Goal: Transaction & Acquisition: Purchase product/service

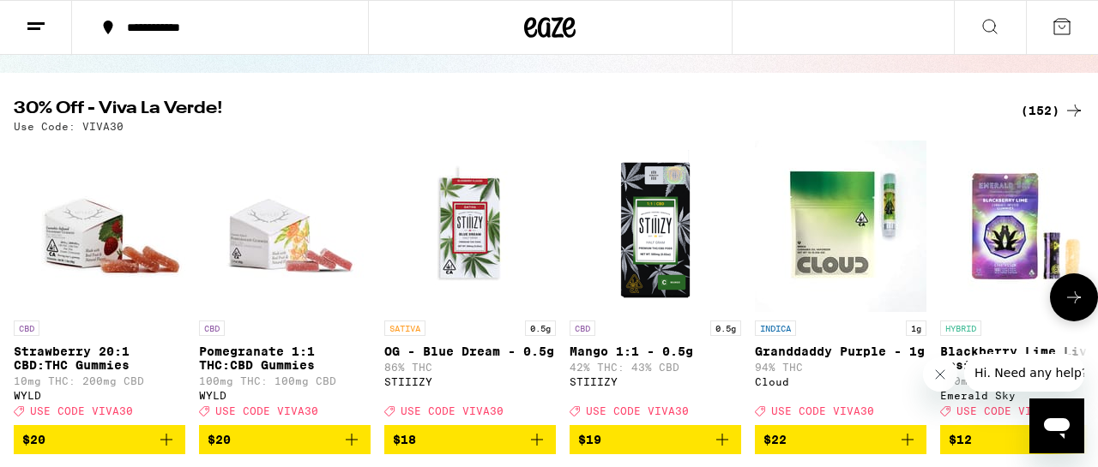
click at [1075, 304] on icon at bounding box center [1074, 298] width 14 height 12
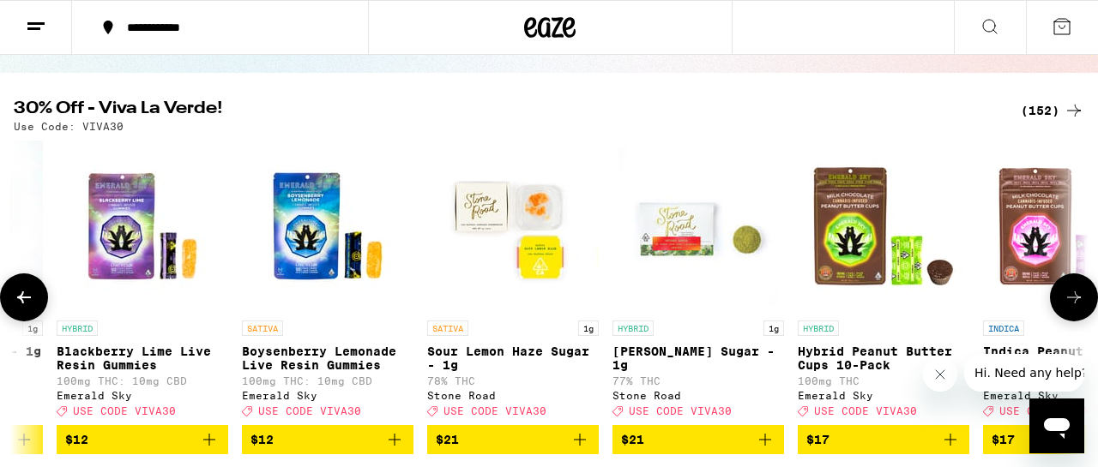
click at [1073, 308] on icon at bounding box center [1074, 297] width 21 height 21
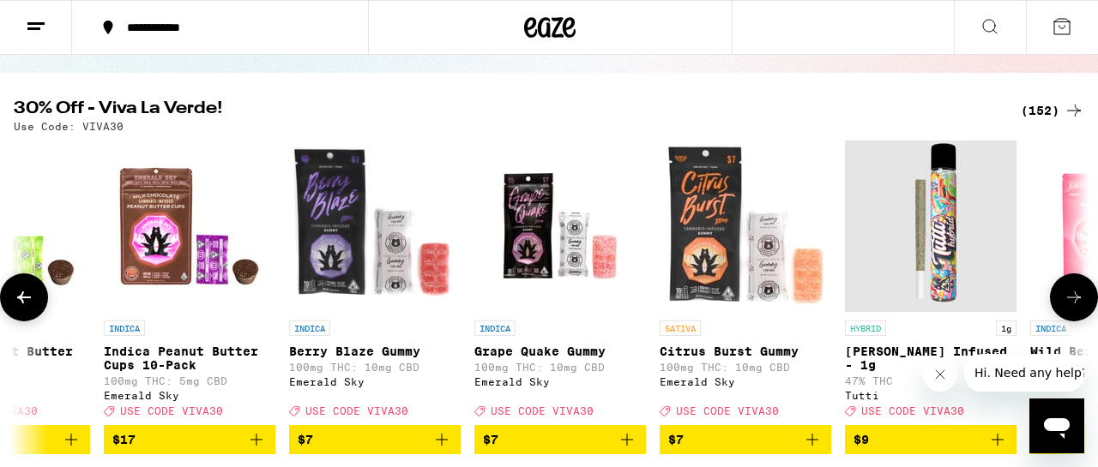
scroll to position [0, 1767]
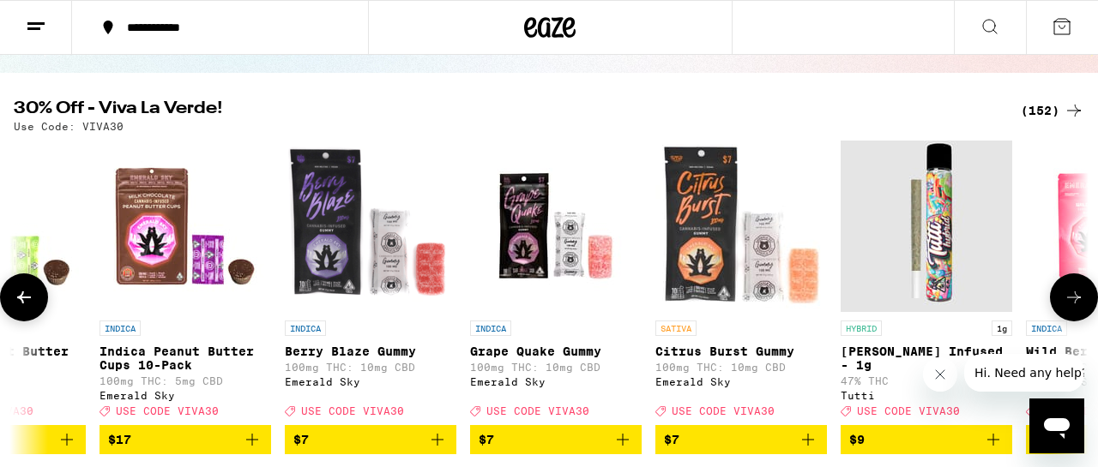
click at [1073, 308] on icon at bounding box center [1074, 297] width 21 height 21
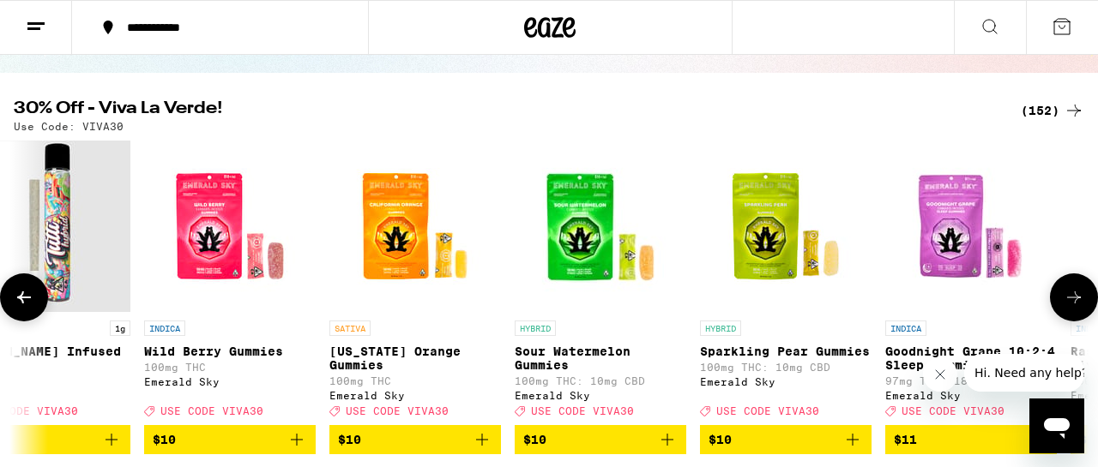
scroll to position [0, 2650]
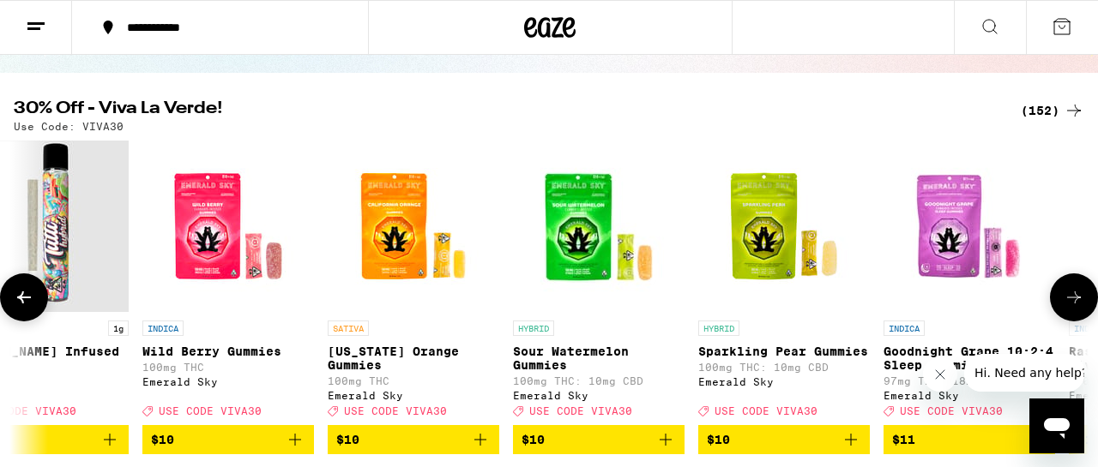
click at [1073, 308] on icon at bounding box center [1074, 297] width 21 height 21
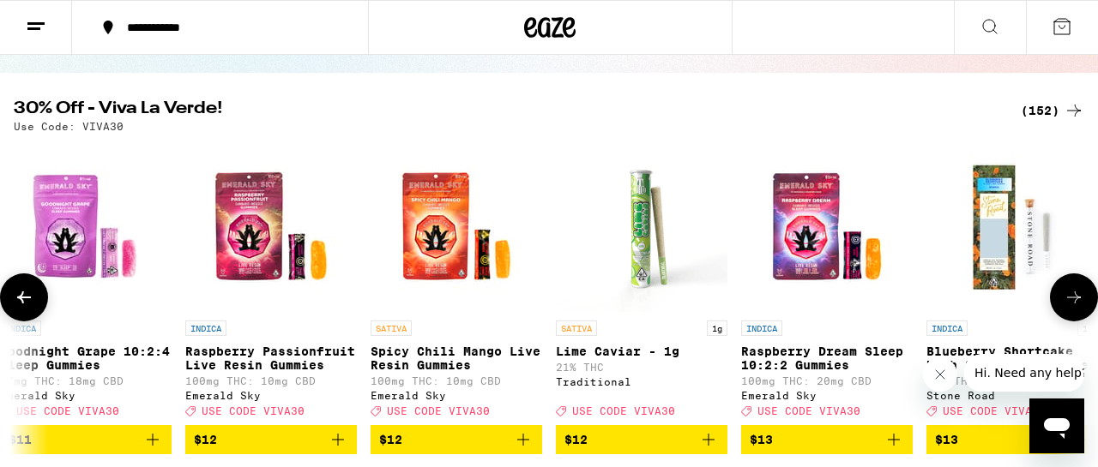
click at [1073, 308] on icon at bounding box center [1074, 297] width 21 height 21
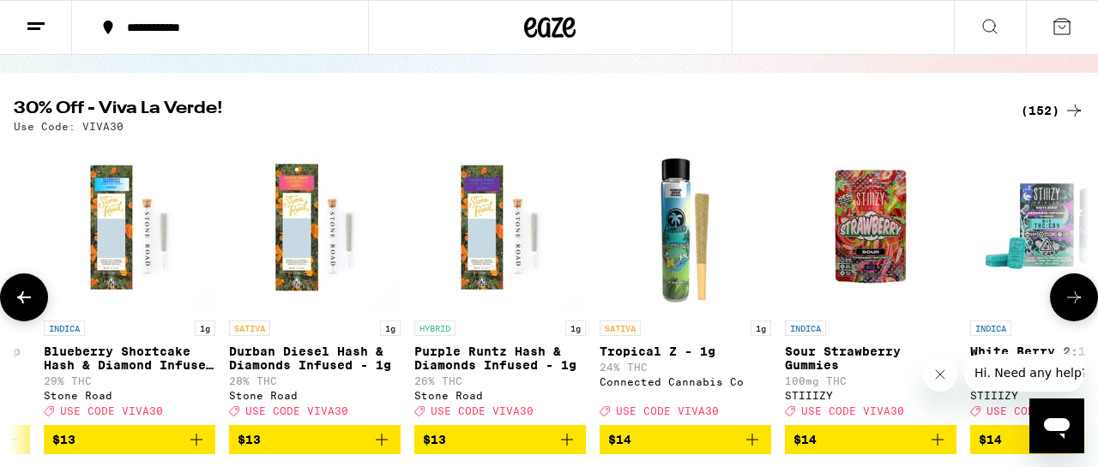
scroll to position [0, 4417]
click at [1073, 308] on icon at bounding box center [1074, 297] width 21 height 21
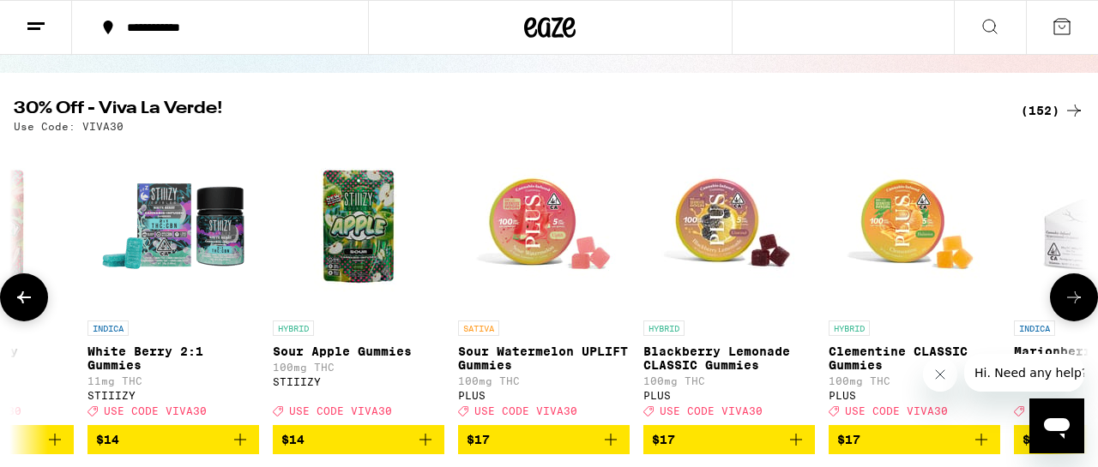
scroll to position [0, 5301]
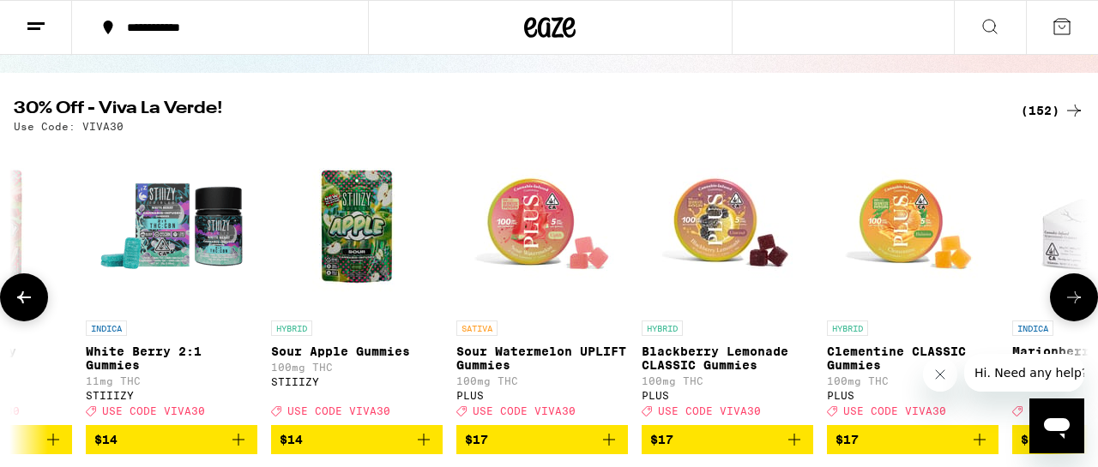
click at [1073, 308] on icon at bounding box center [1074, 297] width 21 height 21
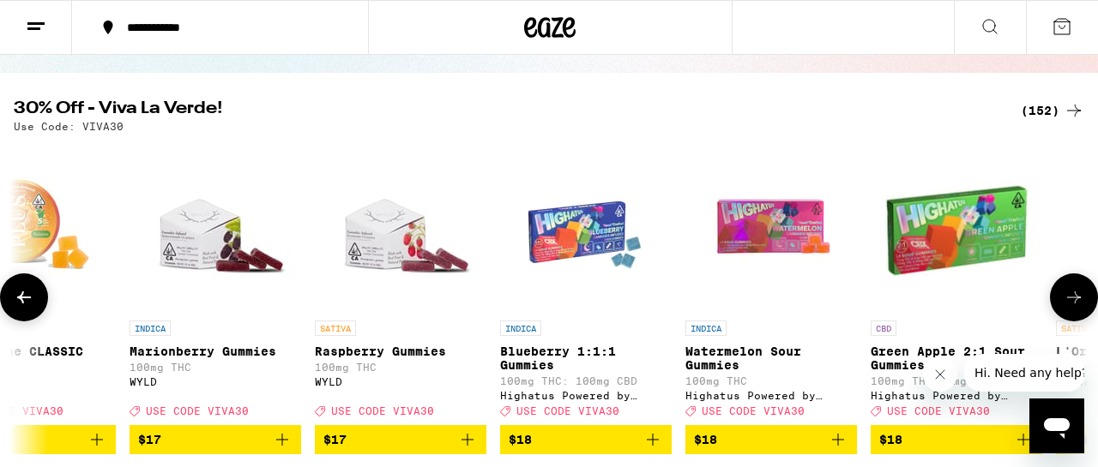
scroll to position [0, 6184]
click at [1073, 308] on icon at bounding box center [1074, 297] width 21 height 21
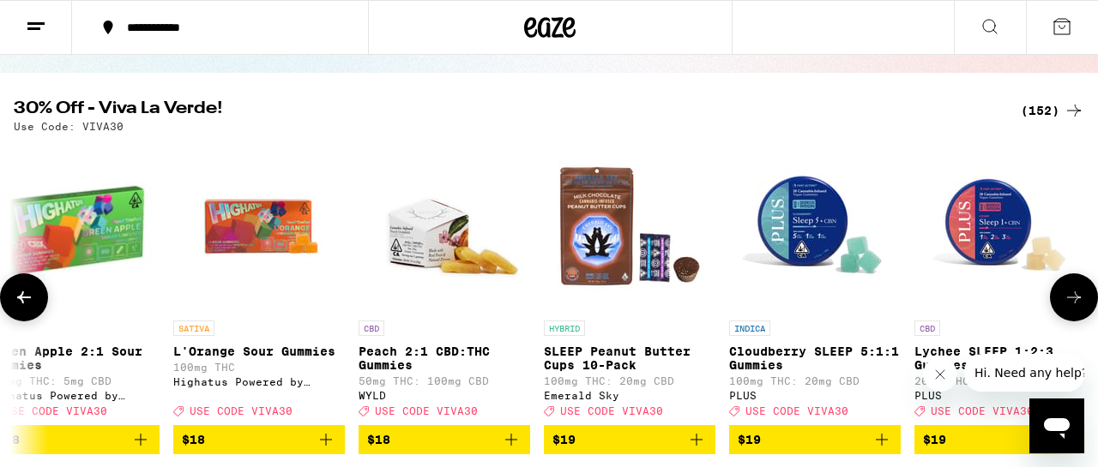
scroll to position [0, 7068]
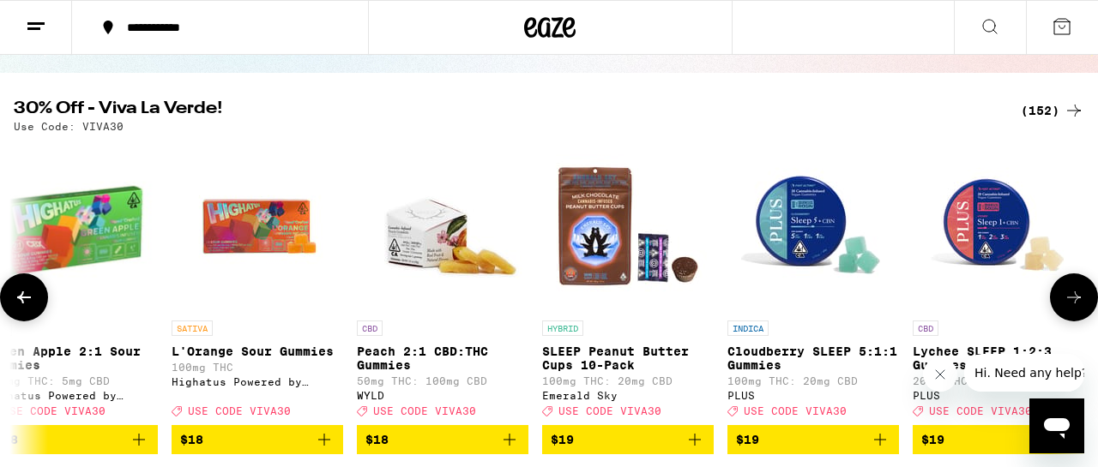
click at [1073, 308] on icon at bounding box center [1074, 297] width 21 height 21
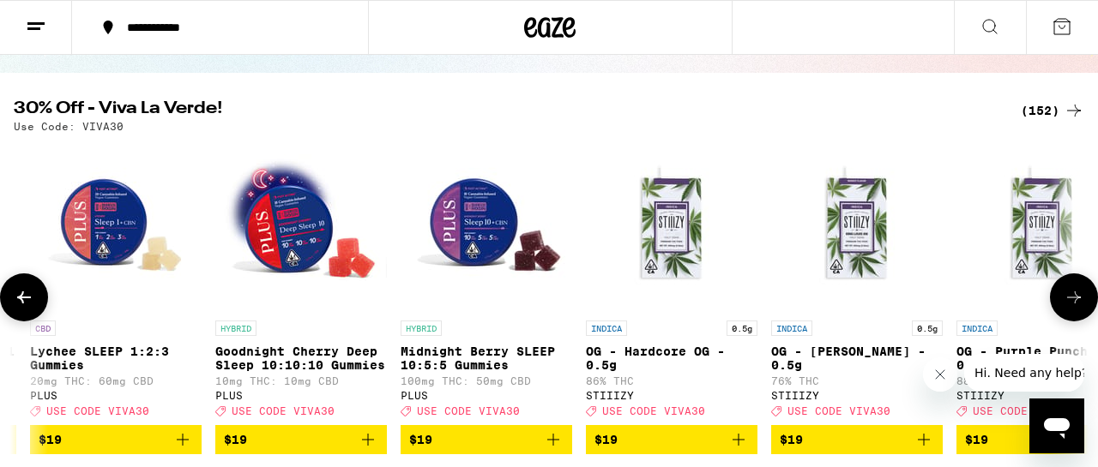
scroll to position [0, 7951]
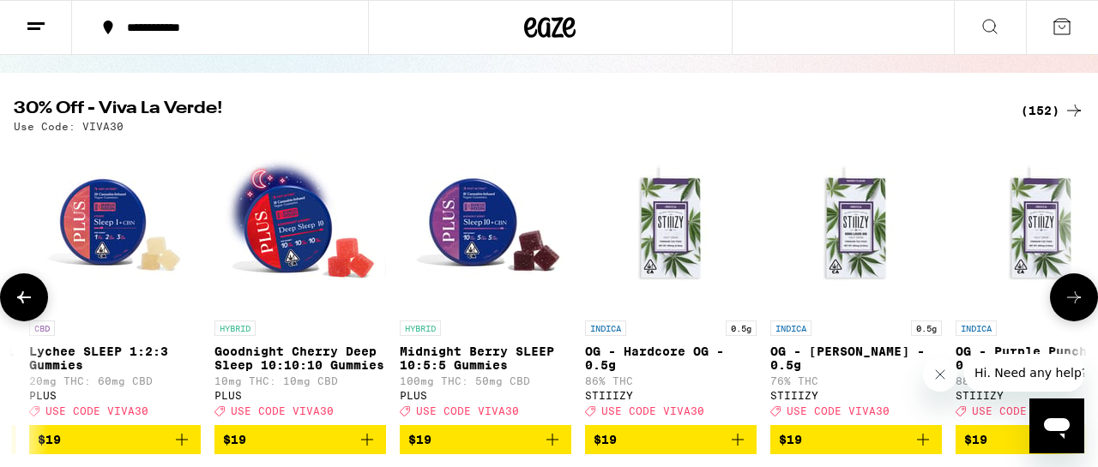
click at [1073, 308] on icon at bounding box center [1074, 297] width 21 height 21
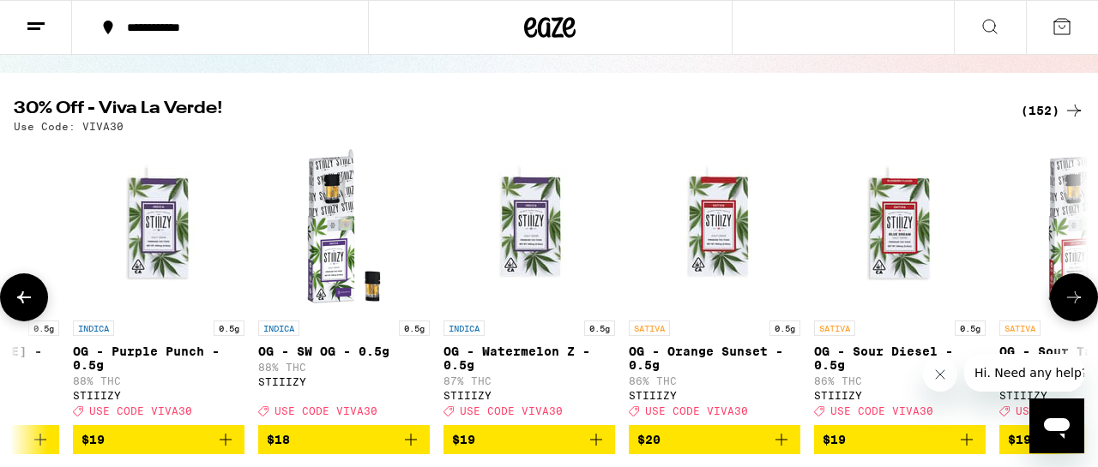
scroll to position [0, 8835]
click at [1073, 308] on icon at bounding box center [1074, 297] width 21 height 21
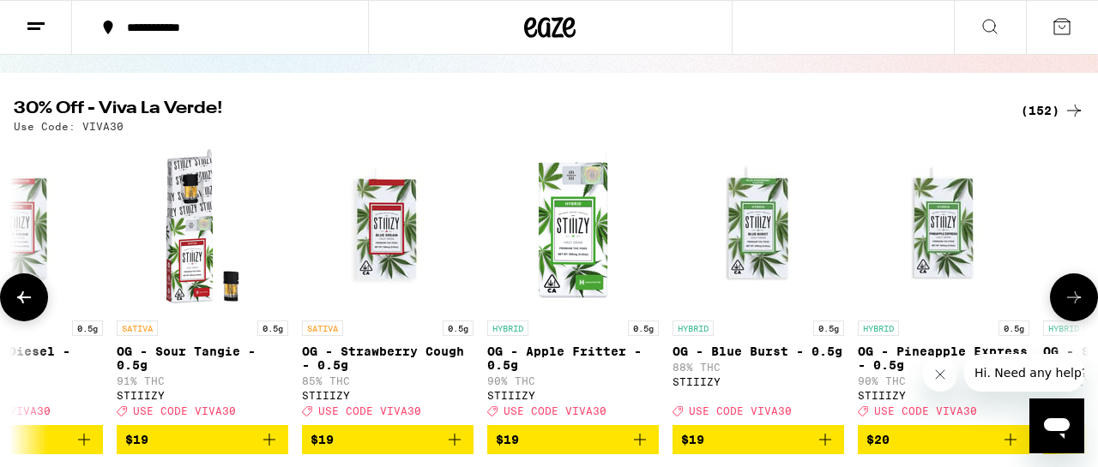
scroll to position [0, 9718]
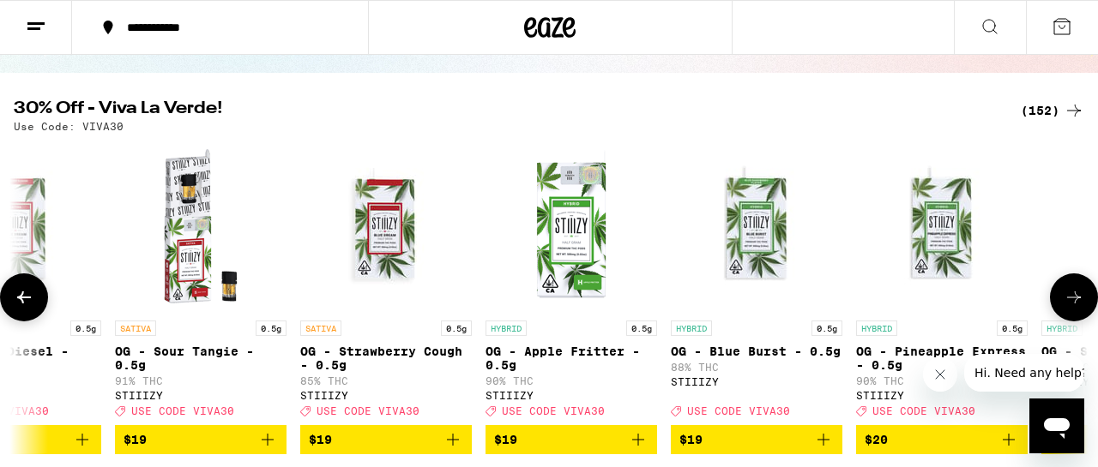
click at [1075, 308] on icon at bounding box center [1074, 297] width 21 height 21
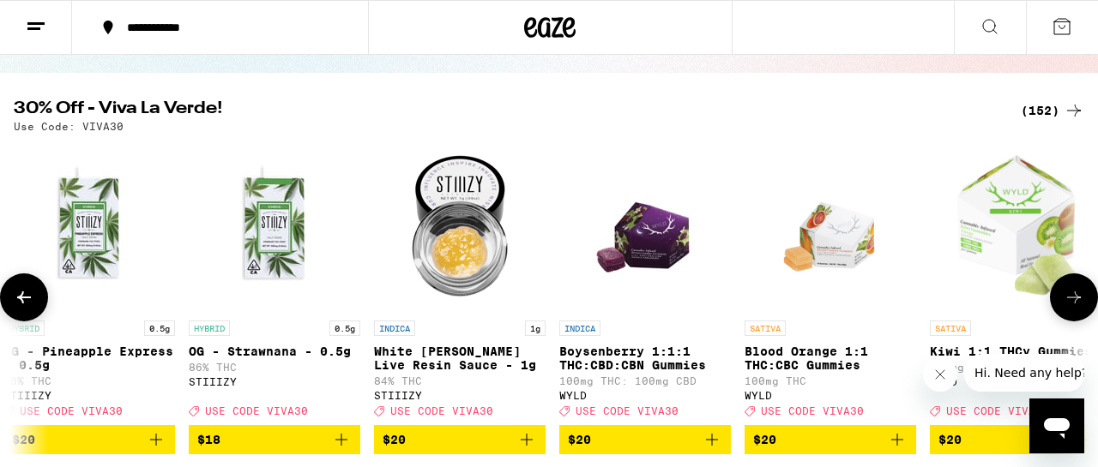
scroll to position [0, 10602]
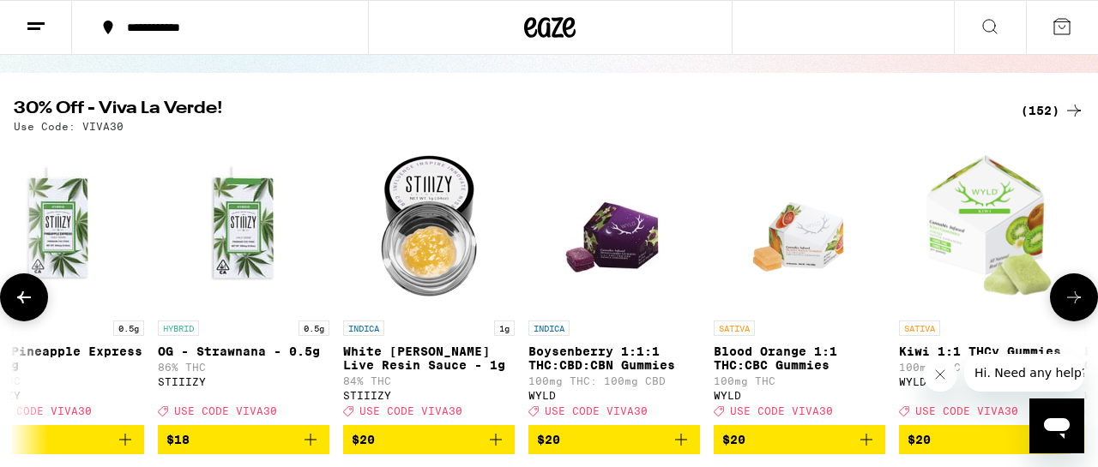
click at [1076, 317] on button at bounding box center [1074, 298] width 48 height 48
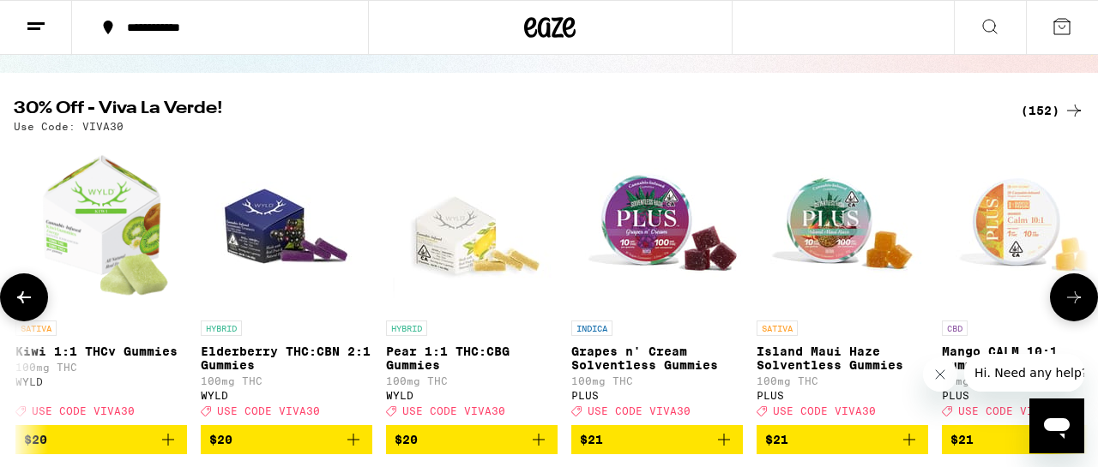
click at [1076, 317] on button at bounding box center [1074, 298] width 48 height 48
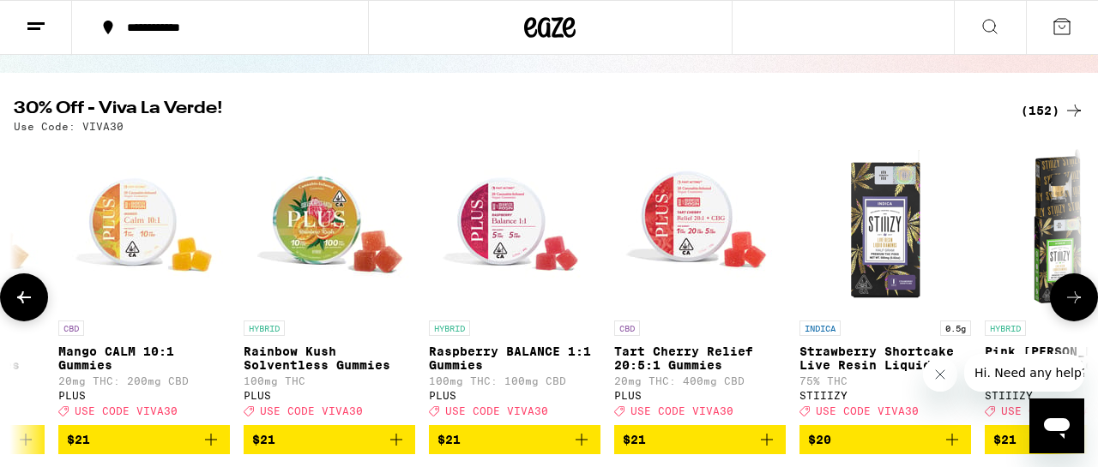
click at [1076, 317] on button at bounding box center [1074, 298] width 48 height 48
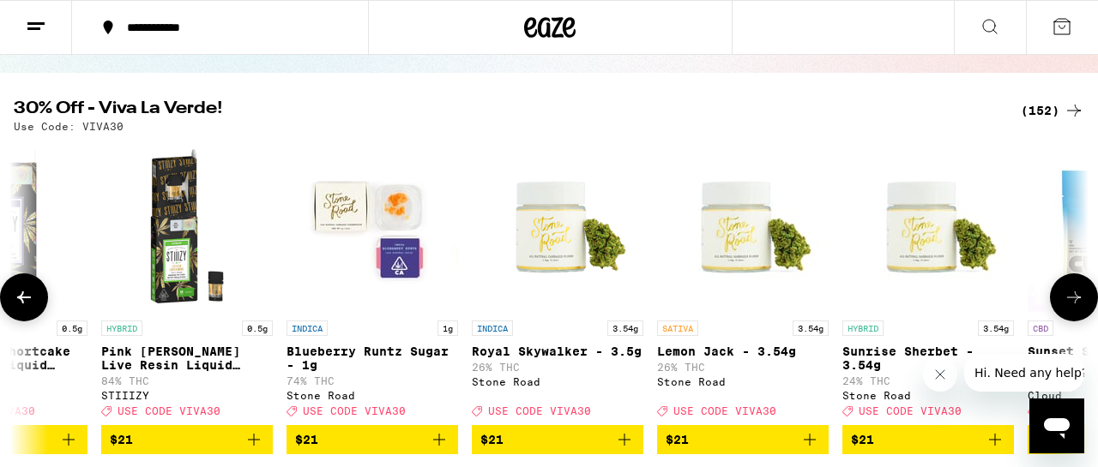
click at [1076, 317] on button at bounding box center [1074, 298] width 48 height 48
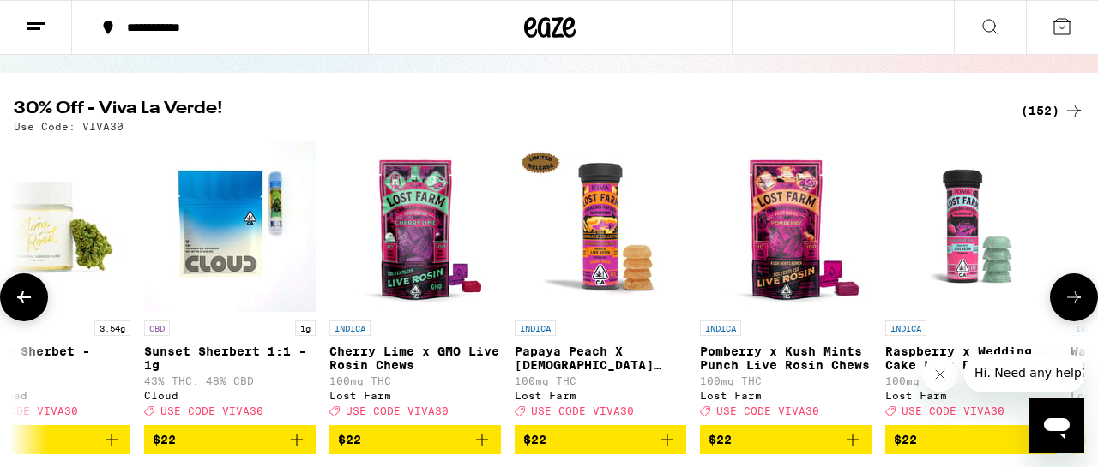
click at [1076, 317] on button at bounding box center [1074, 298] width 48 height 48
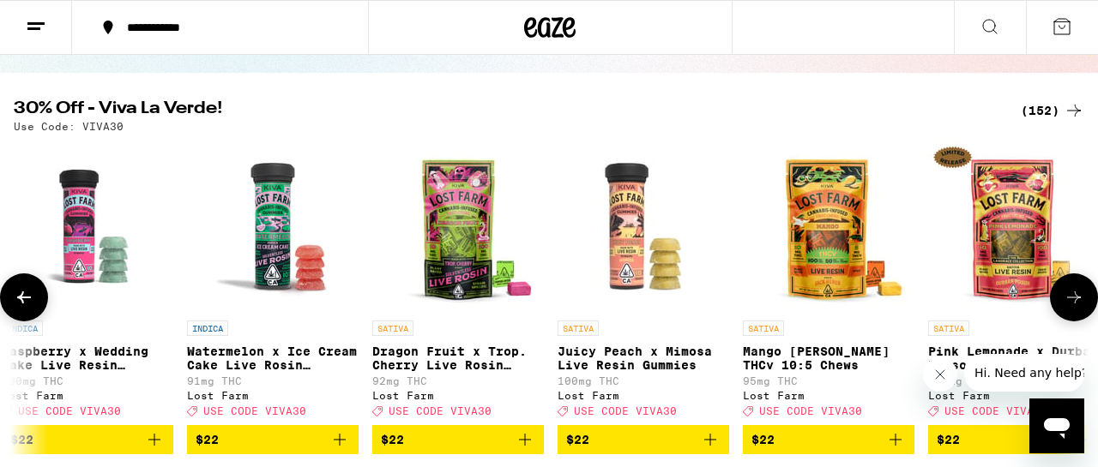
click at [1076, 317] on button at bounding box center [1074, 298] width 48 height 48
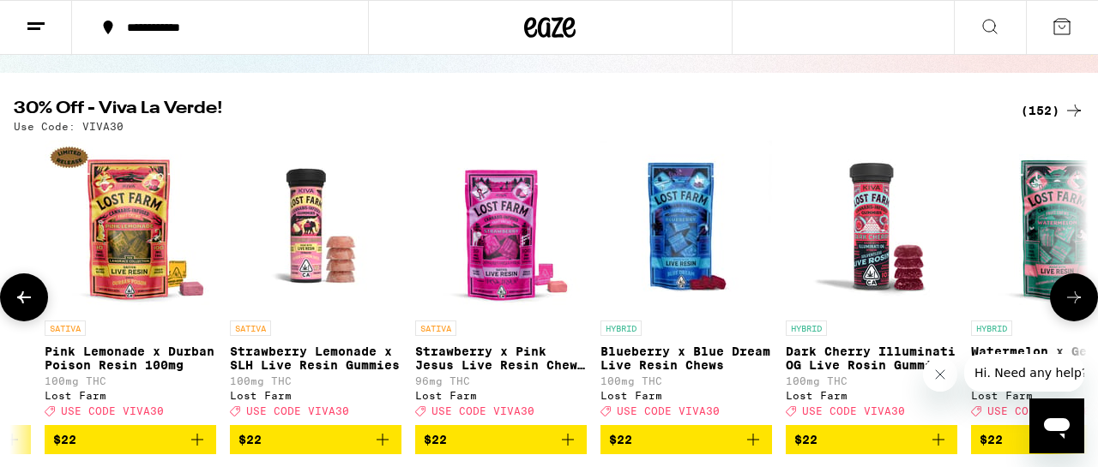
click at [1076, 317] on button at bounding box center [1074, 298] width 48 height 48
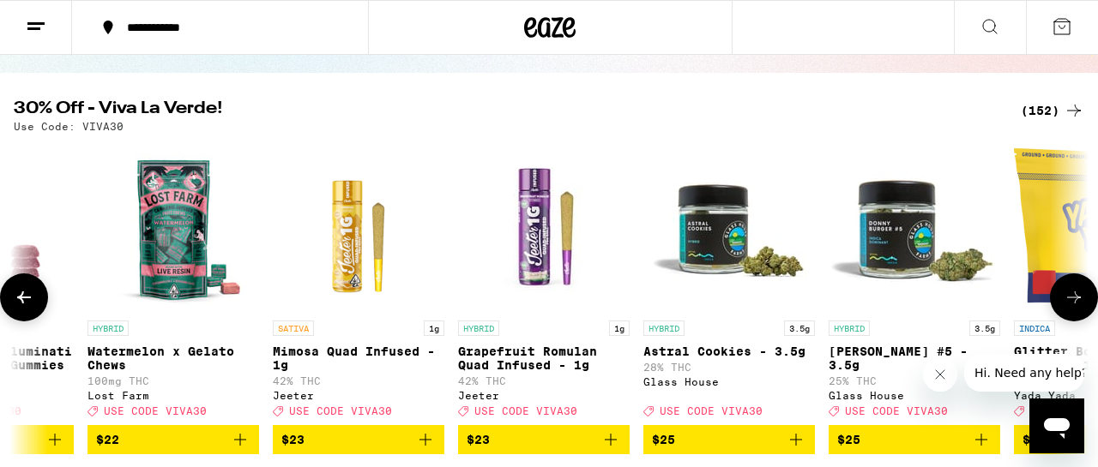
click at [1076, 317] on button at bounding box center [1074, 298] width 48 height 48
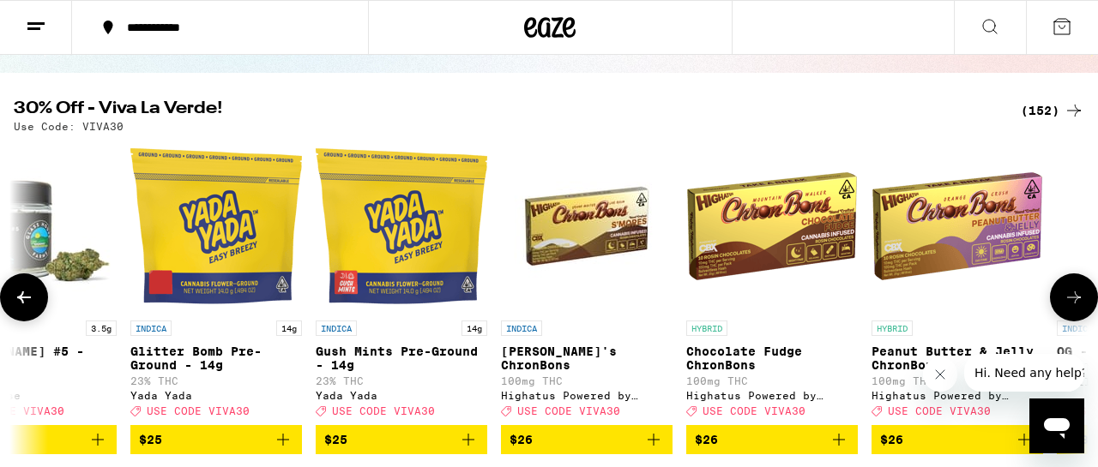
click at [1076, 317] on button at bounding box center [1074, 298] width 48 height 48
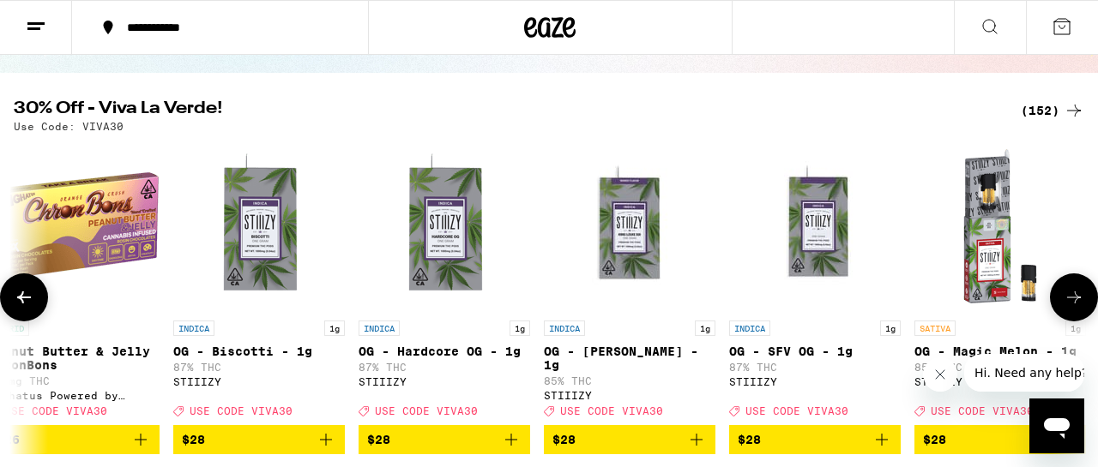
click at [1076, 317] on button at bounding box center [1074, 298] width 48 height 48
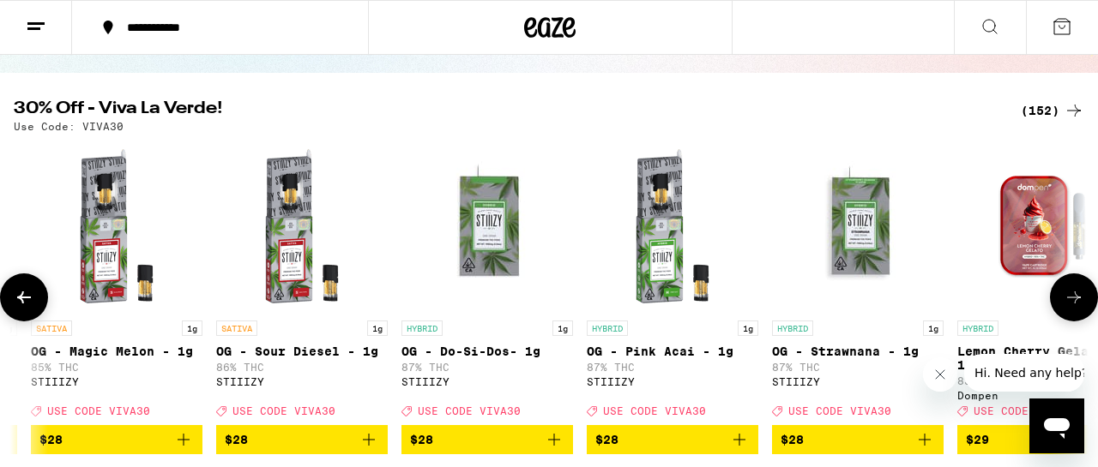
click at [1076, 317] on button at bounding box center [1074, 298] width 48 height 48
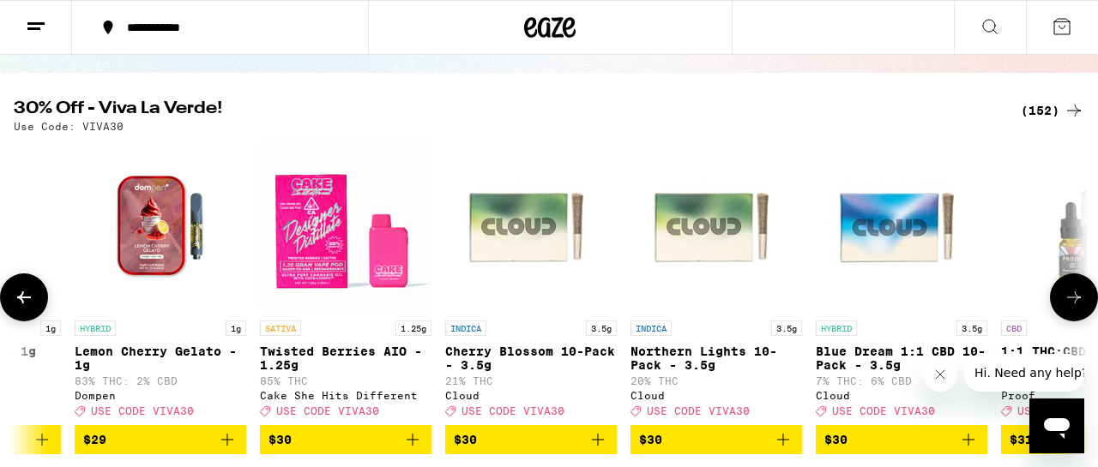
click at [1076, 317] on button at bounding box center [1074, 298] width 48 height 48
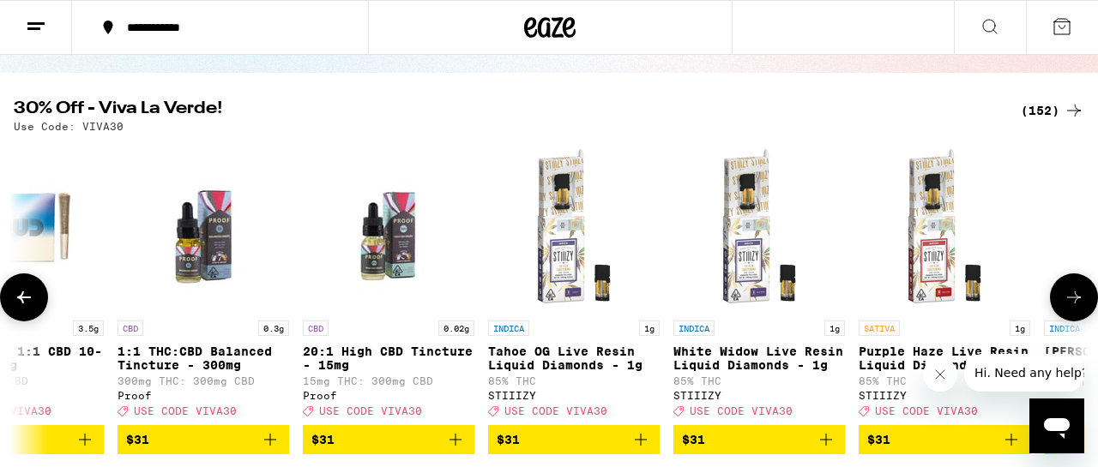
click at [1076, 317] on button at bounding box center [1074, 298] width 48 height 48
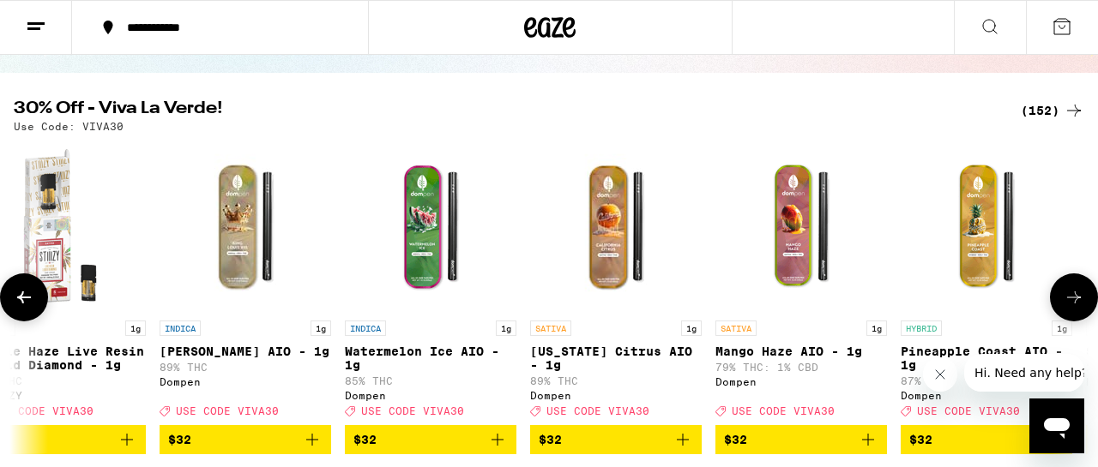
click at [1076, 317] on button at bounding box center [1074, 298] width 48 height 48
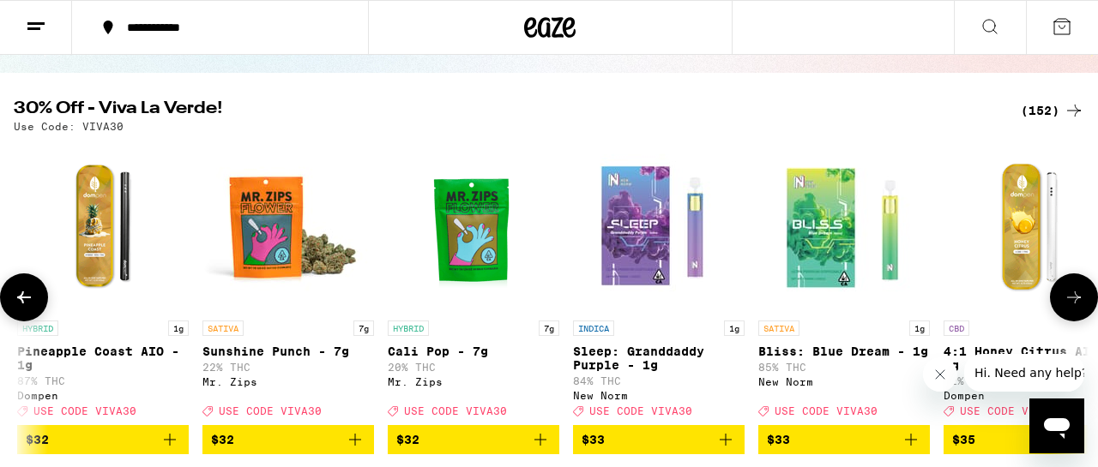
click at [1076, 317] on button at bounding box center [1074, 298] width 48 height 48
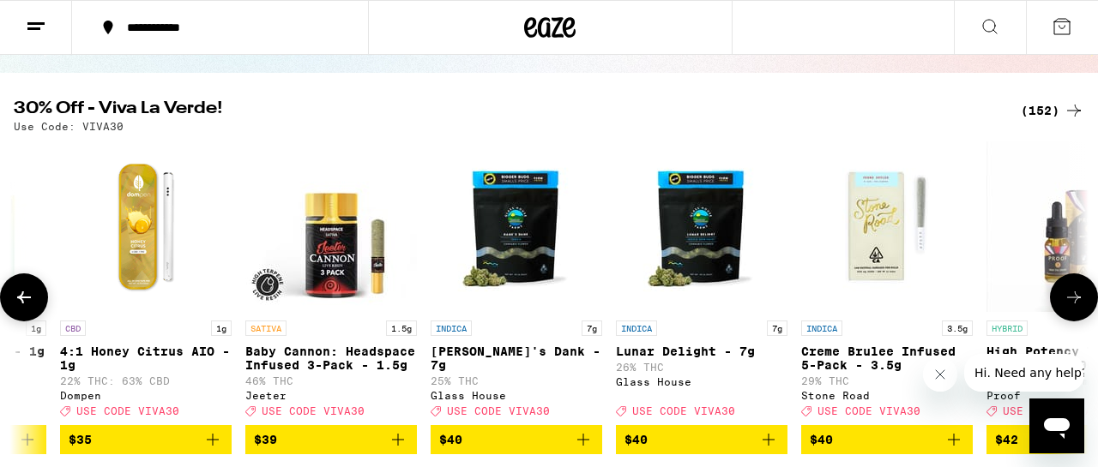
click at [1076, 317] on button at bounding box center [1074, 298] width 48 height 48
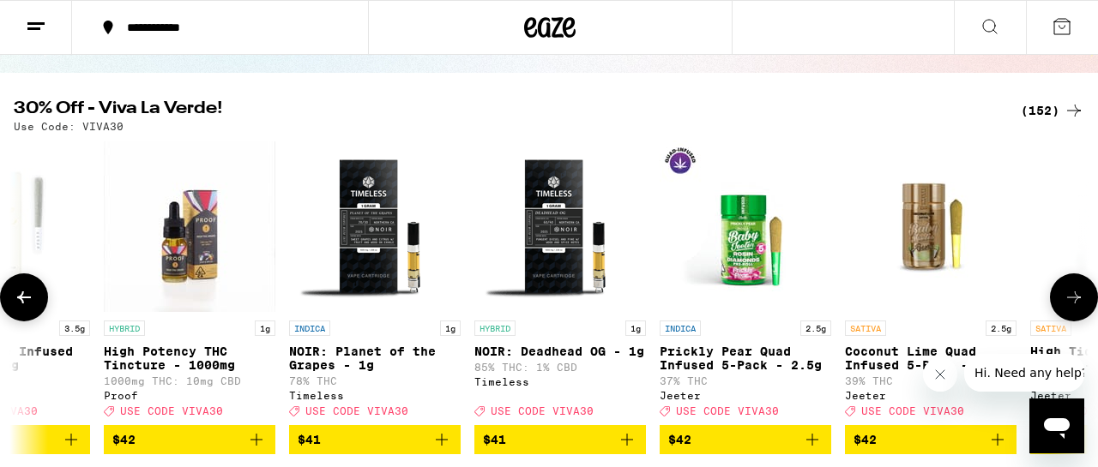
click at [1076, 317] on button at bounding box center [1074, 298] width 48 height 48
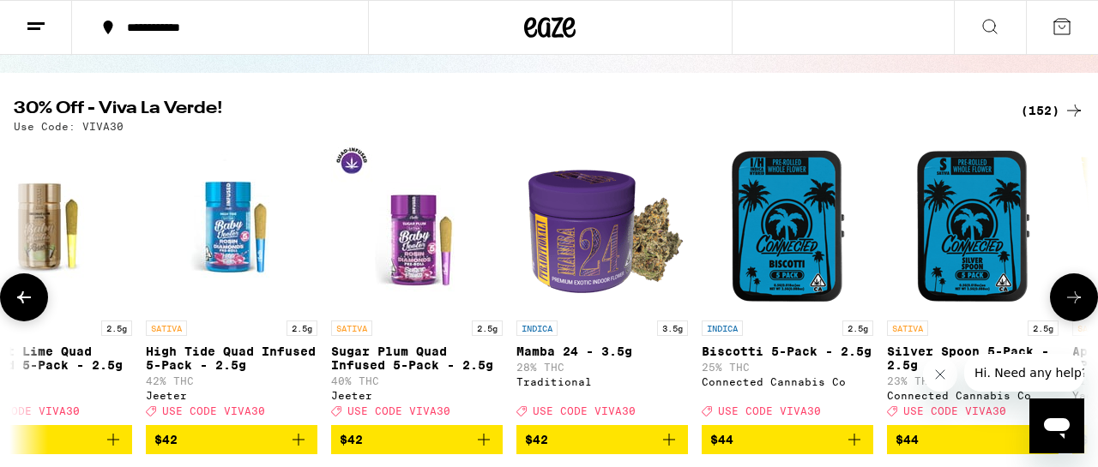
click at [1076, 317] on button at bounding box center [1074, 298] width 48 height 48
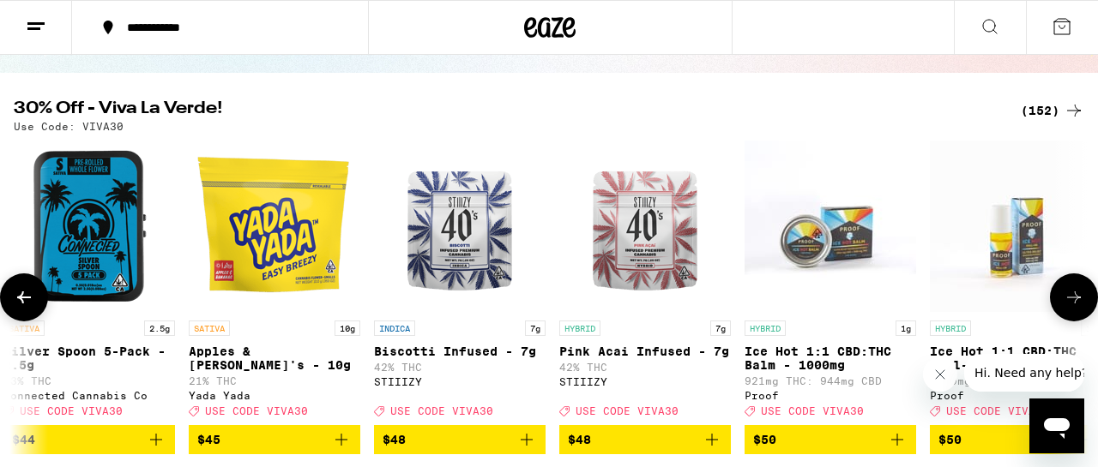
click at [1076, 317] on button at bounding box center [1074, 298] width 48 height 48
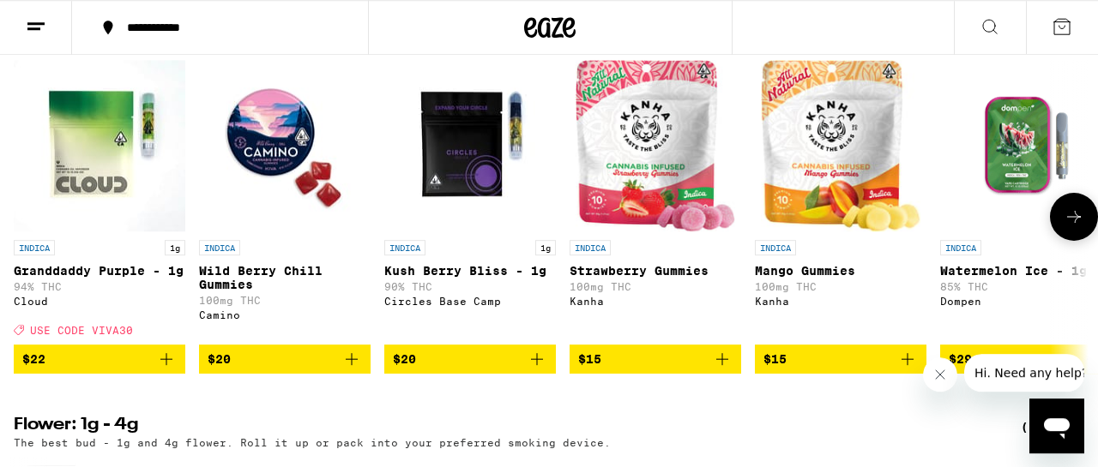
scroll to position [1784, 0]
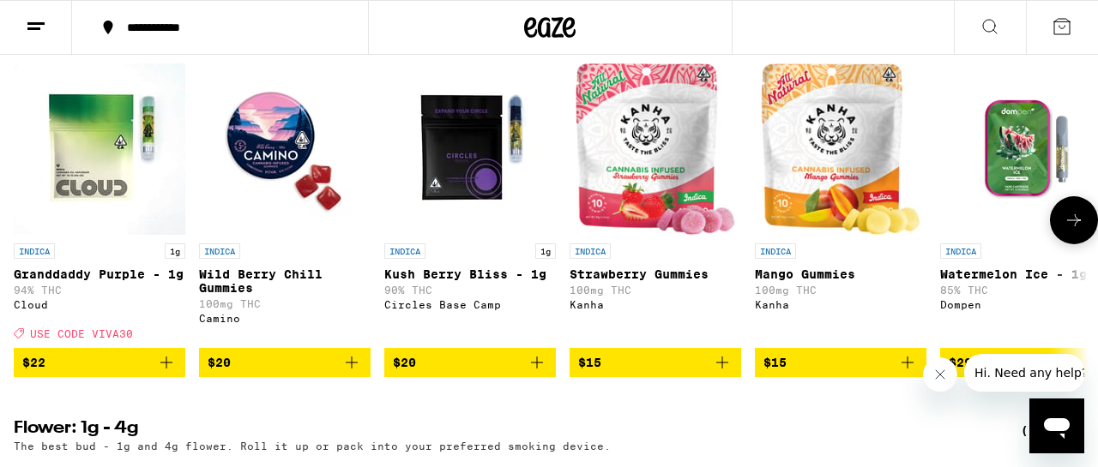
click at [1078, 231] on icon at bounding box center [1074, 220] width 21 height 21
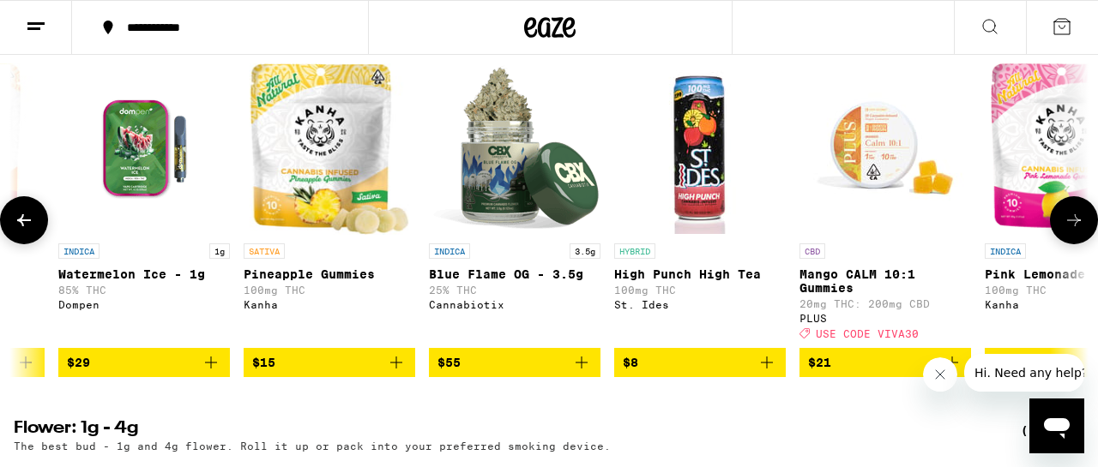
scroll to position [0, 883]
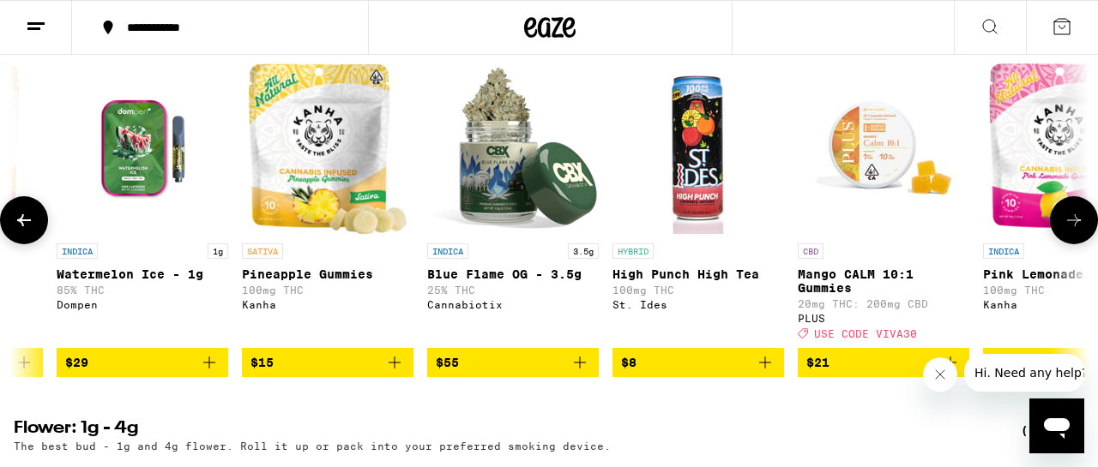
click at [1078, 231] on icon at bounding box center [1074, 220] width 21 height 21
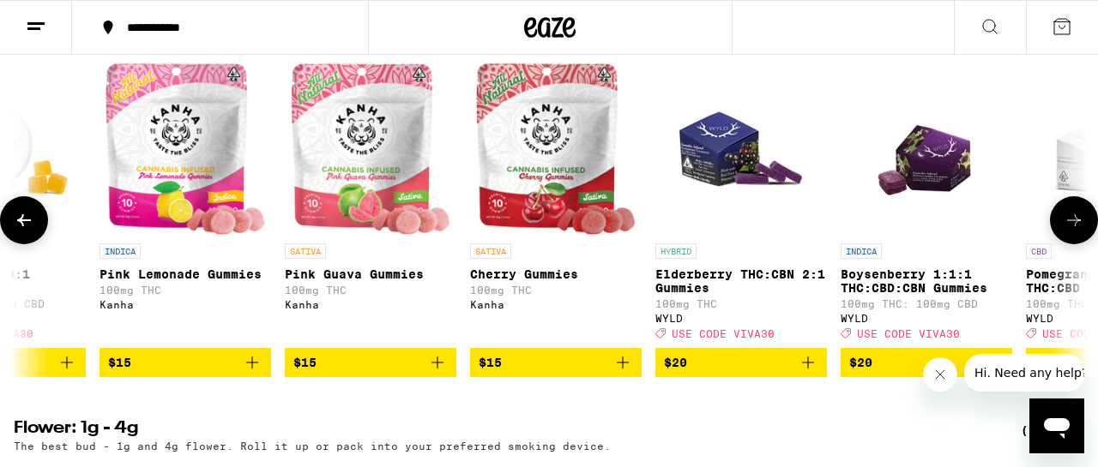
click at [1078, 231] on icon at bounding box center [1074, 220] width 21 height 21
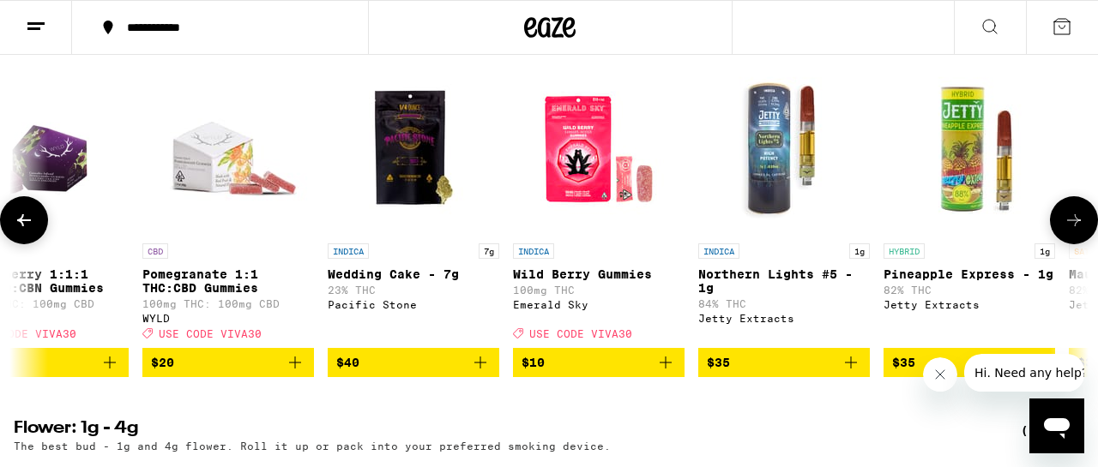
click at [1078, 231] on icon at bounding box center [1074, 220] width 21 height 21
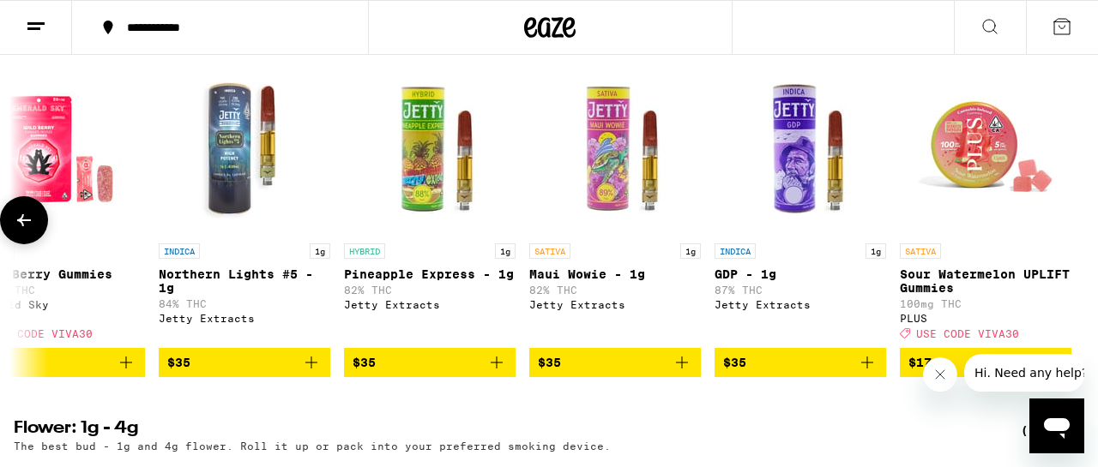
scroll to position [0, 3191]
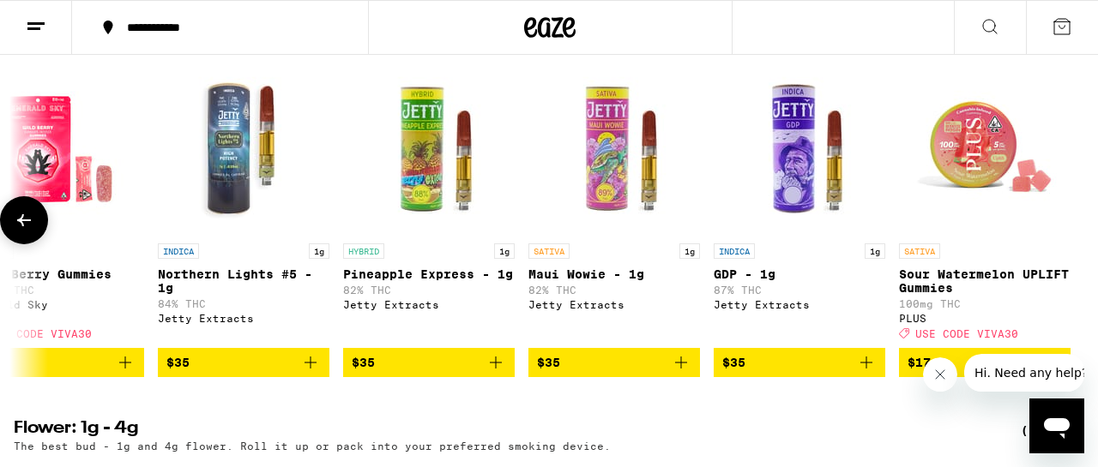
click at [23, 226] on icon at bounding box center [24, 220] width 14 height 12
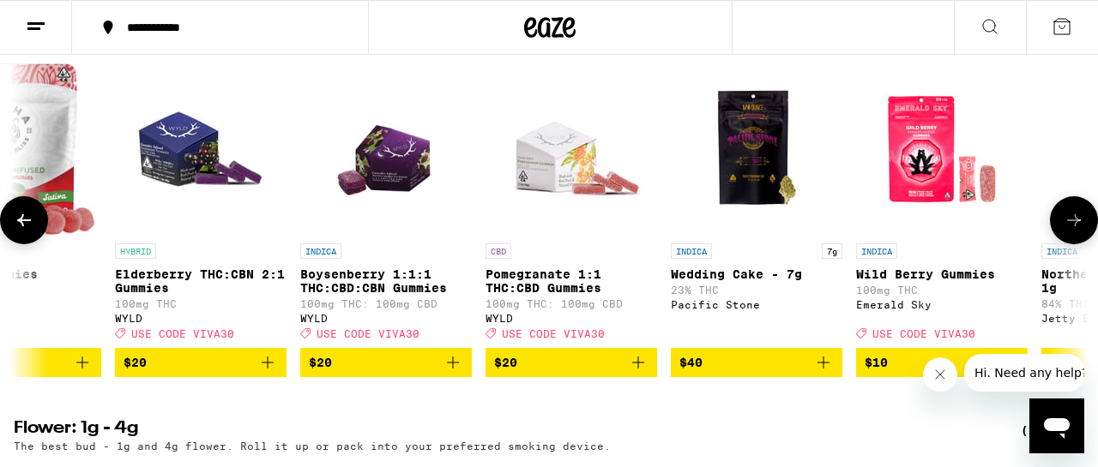
click at [23, 226] on icon at bounding box center [24, 220] width 14 height 12
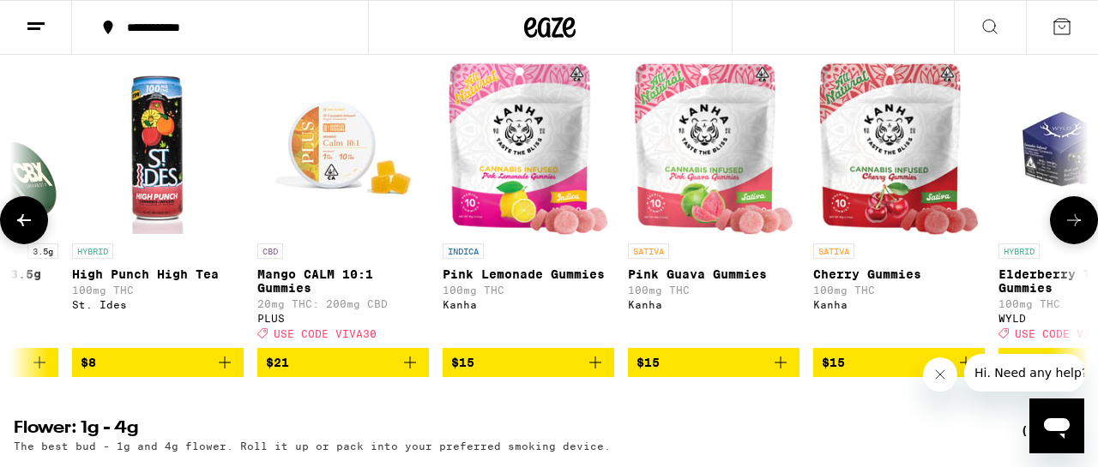
click at [23, 226] on icon at bounding box center [24, 220] width 14 height 12
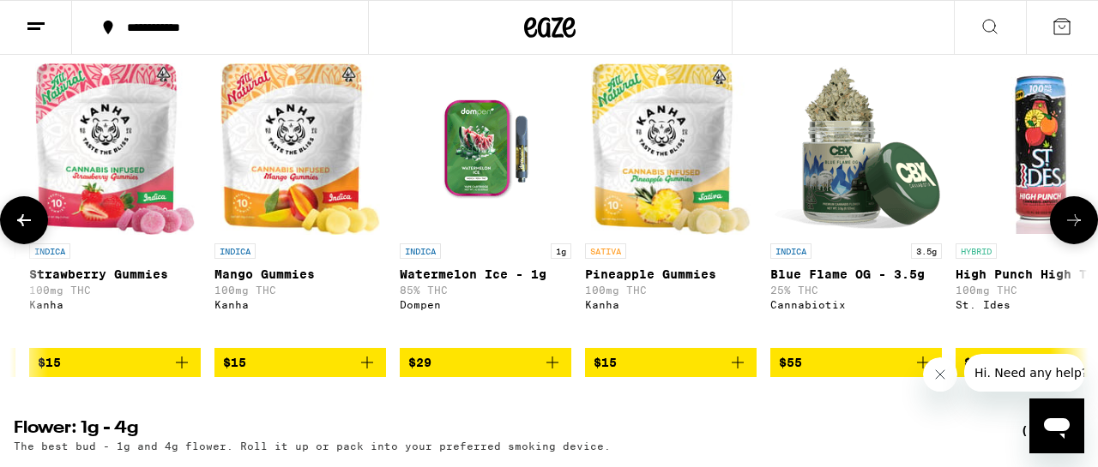
click at [23, 226] on icon at bounding box center [24, 220] width 14 height 12
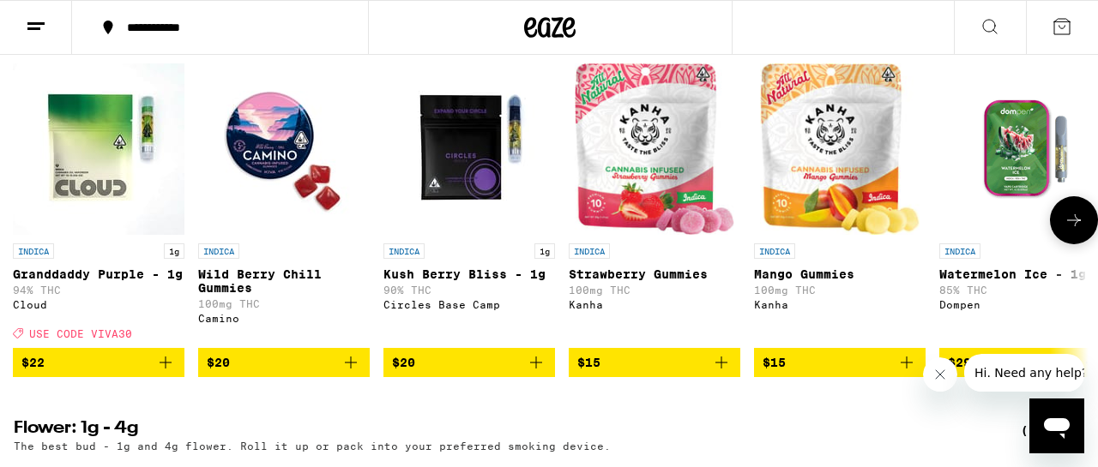
scroll to position [0, 0]
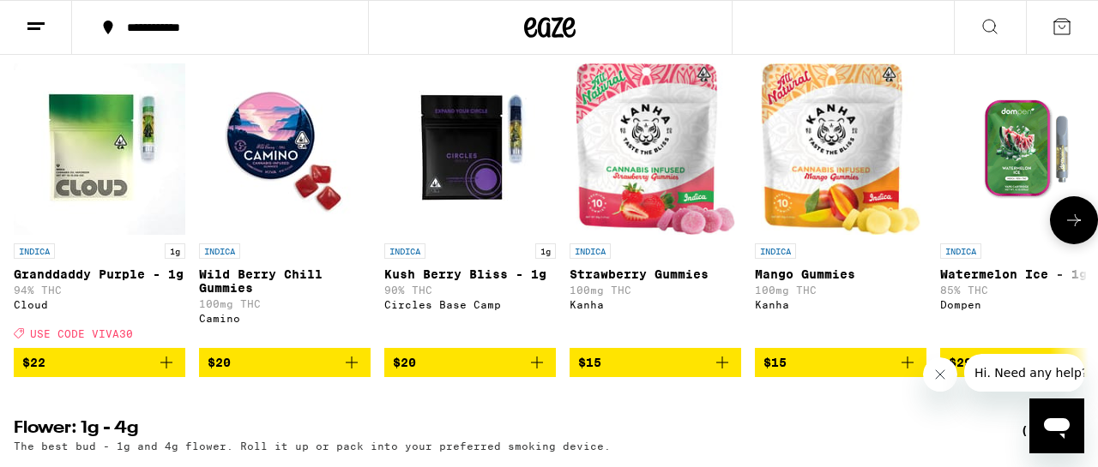
click at [23, 244] on div at bounding box center [24, 220] width 48 height 48
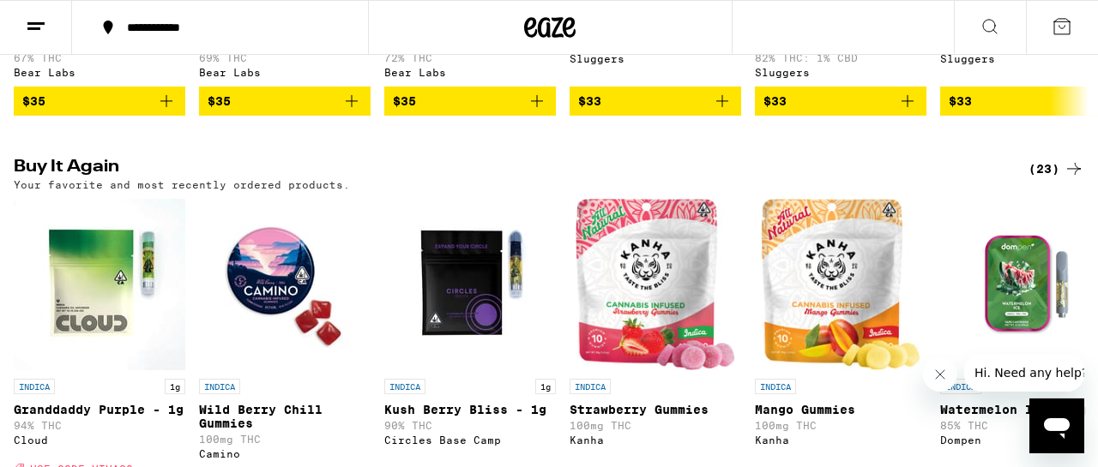
scroll to position [1784, 0]
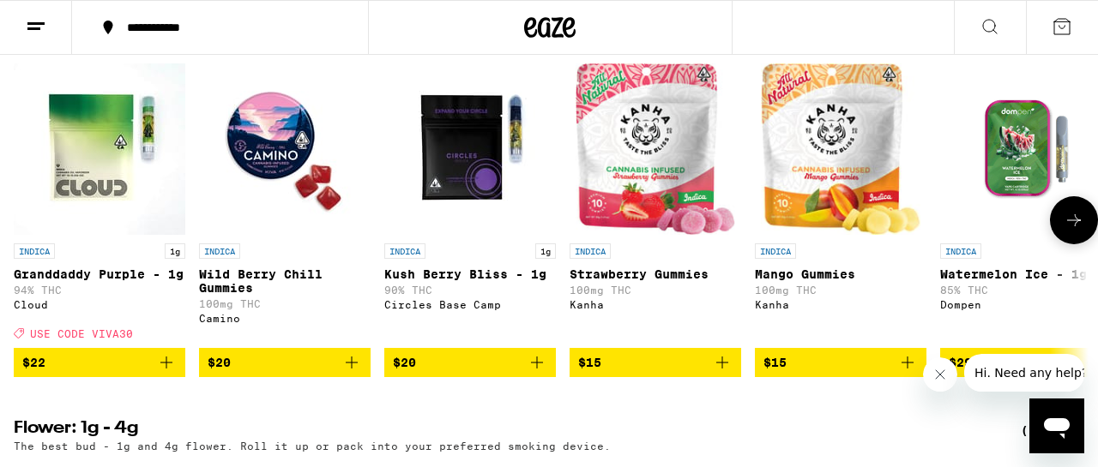
click at [167, 373] on icon "Add to bag" at bounding box center [166, 363] width 21 height 21
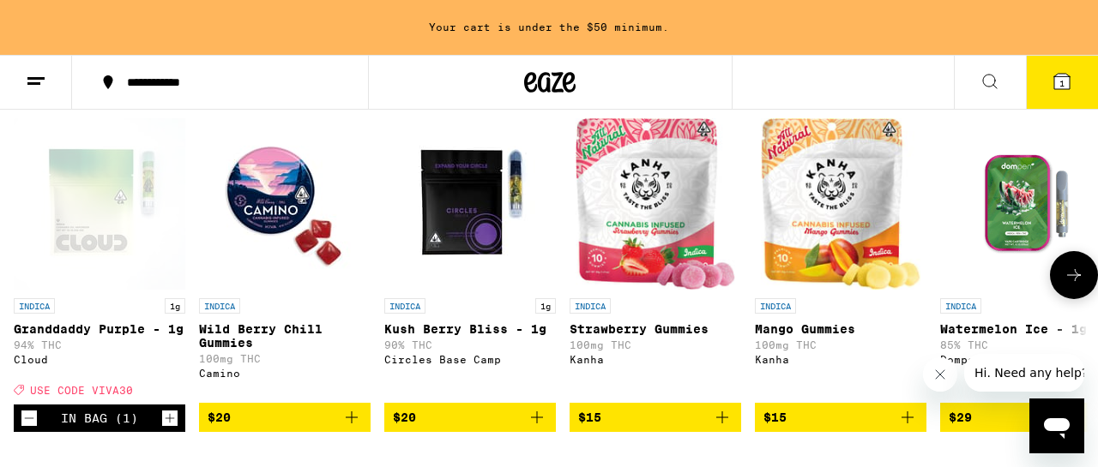
scroll to position [1839, 0]
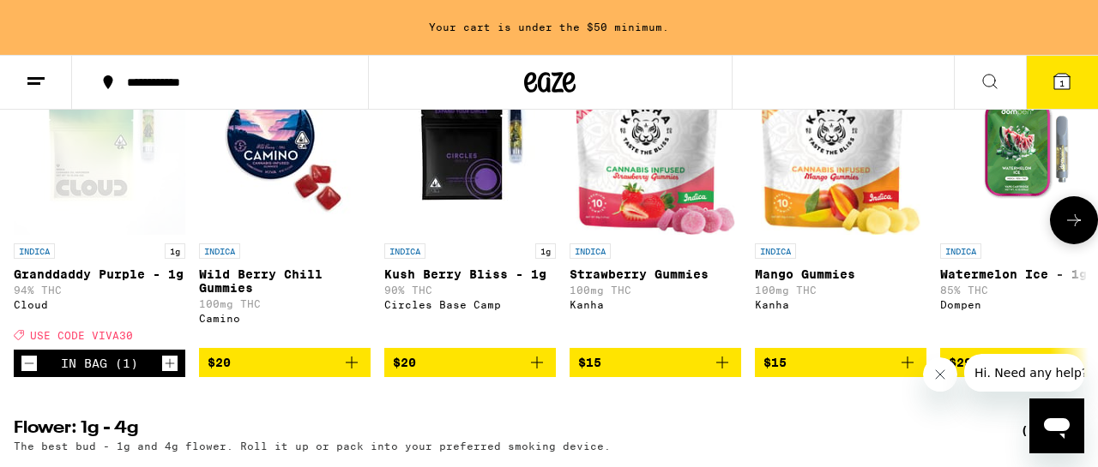
click at [167, 374] on icon "Increment" at bounding box center [169, 363] width 15 height 21
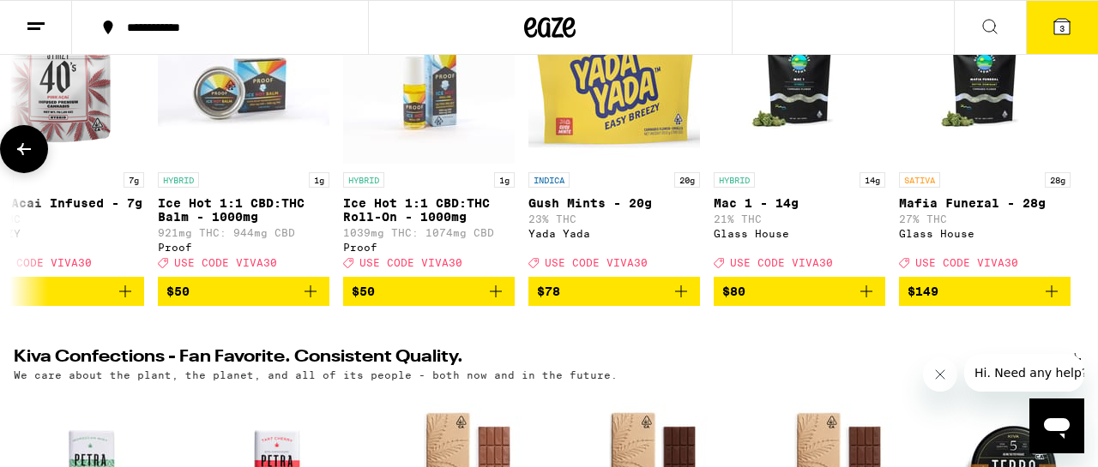
scroll to position [148, 0]
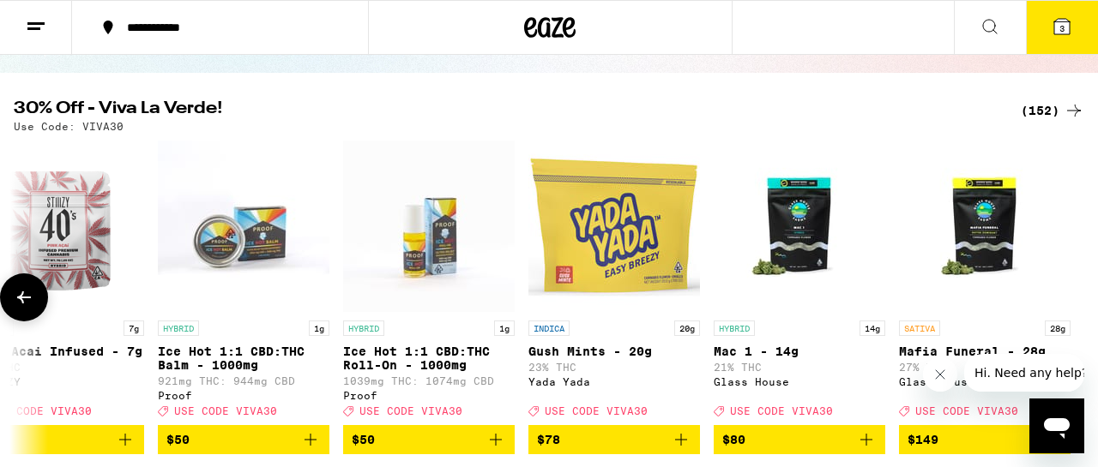
click at [37, 311] on button at bounding box center [24, 298] width 48 height 48
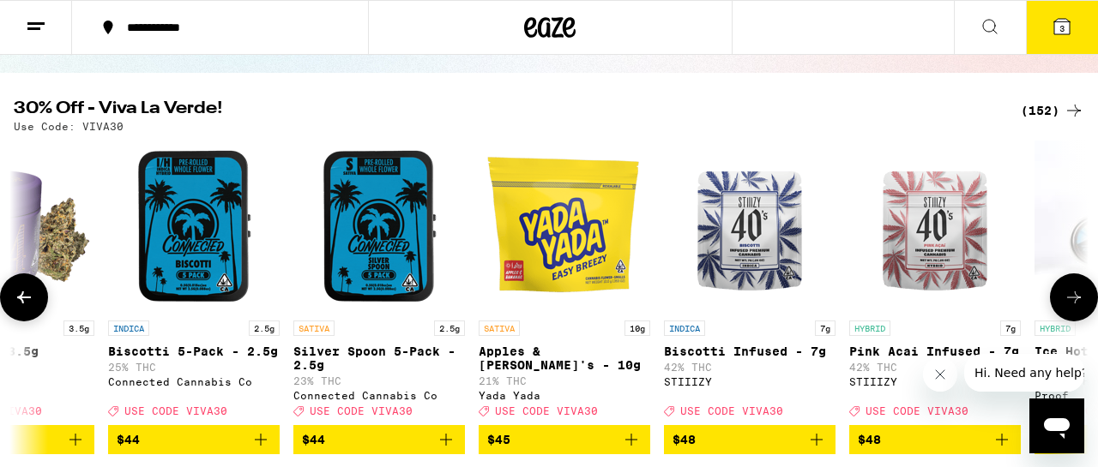
click at [37, 311] on button at bounding box center [24, 298] width 48 height 48
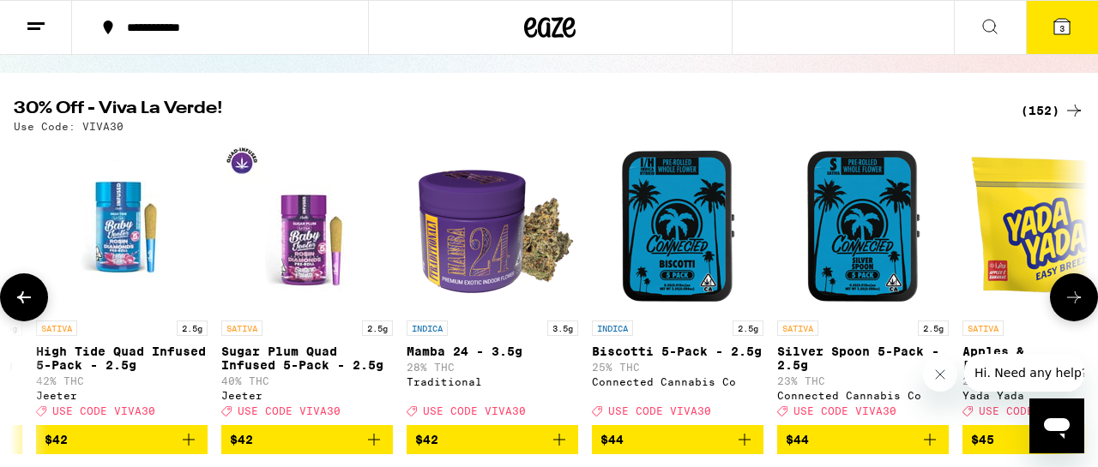
click at [37, 311] on button at bounding box center [24, 298] width 48 height 48
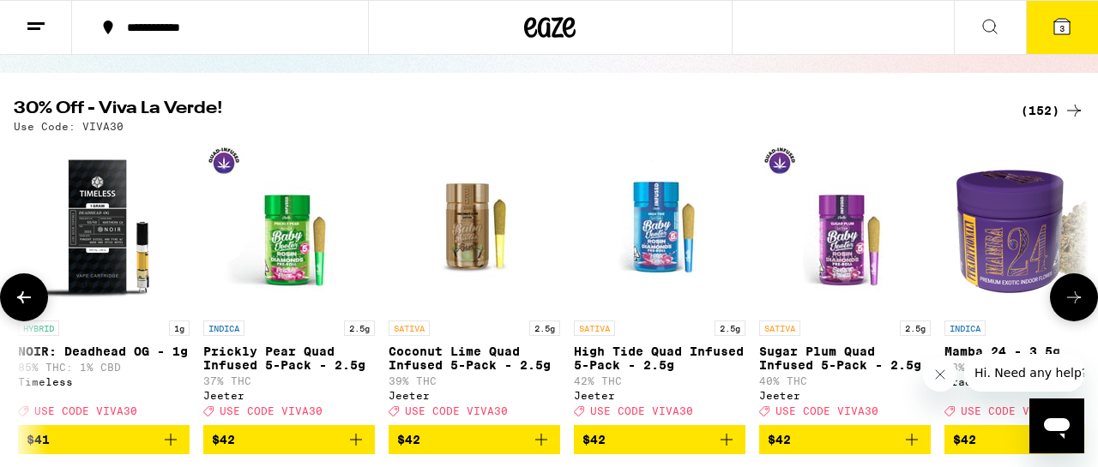
click at [37, 311] on button at bounding box center [24, 298] width 48 height 48
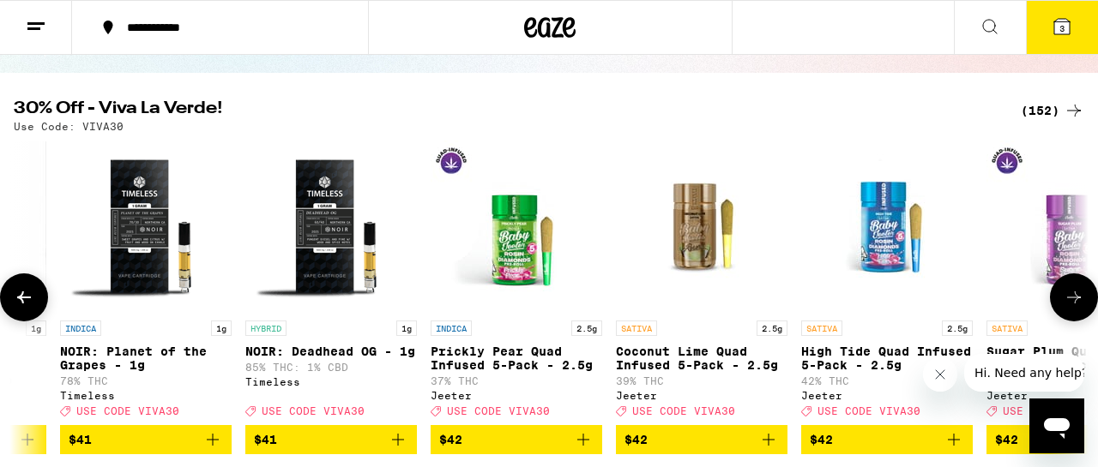
click at [37, 311] on button at bounding box center [24, 298] width 48 height 48
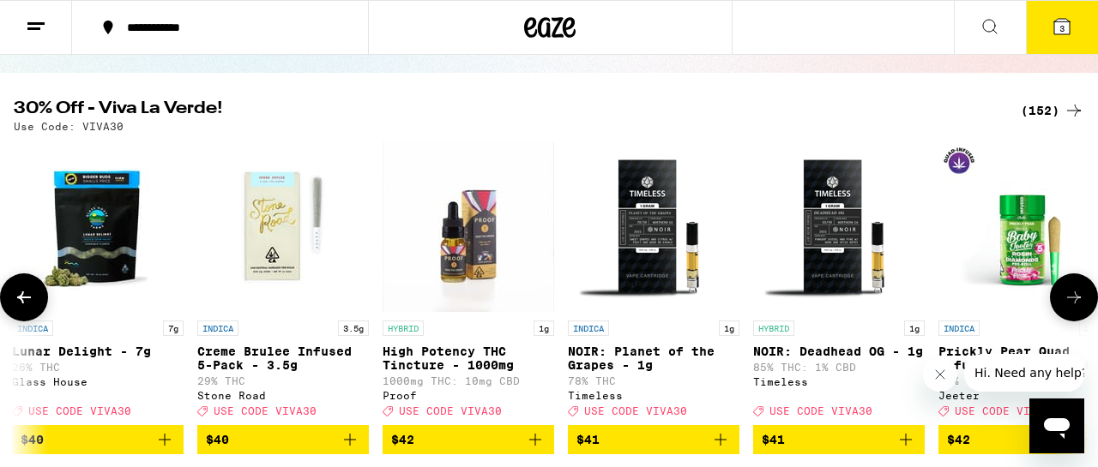
click at [37, 311] on button at bounding box center [24, 298] width 48 height 48
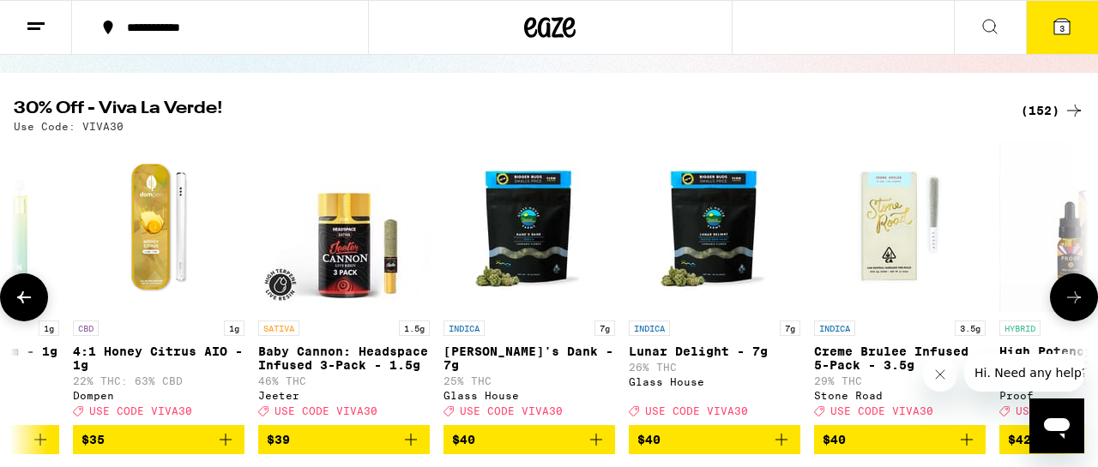
click at [37, 311] on button at bounding box center [24, 298] width 48 height 48
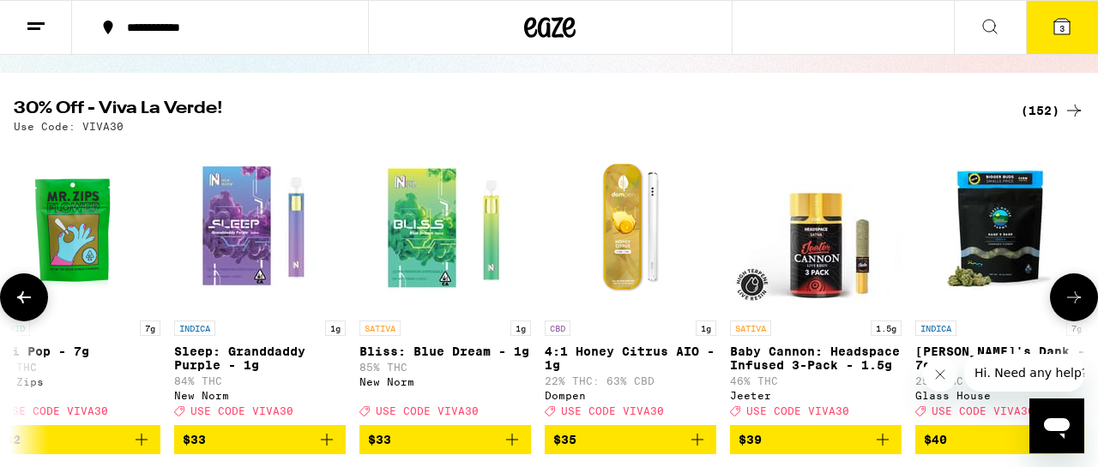
click at [37, 311] on button at bounding box center [24, 298] width 48 height 48
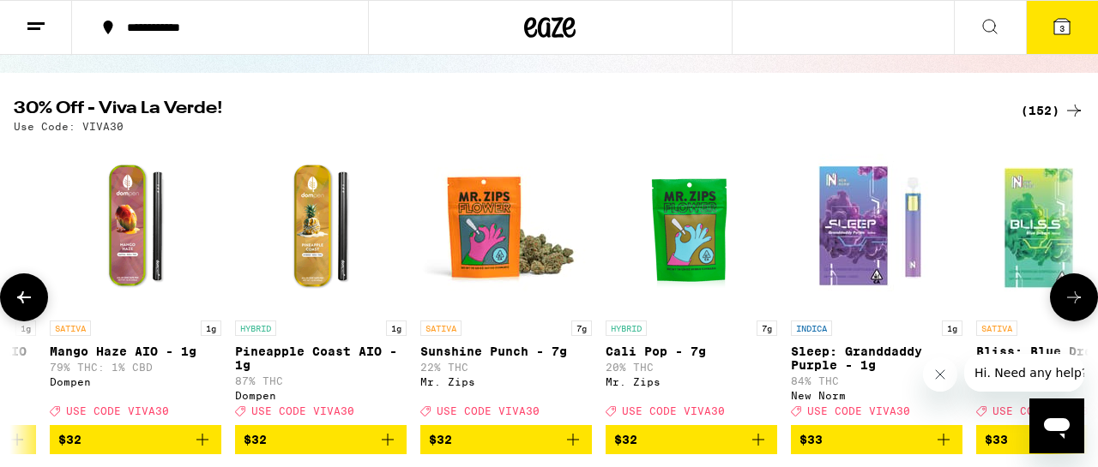
click at [37, 311] on button at bounding box center [24, 298] width 48 height 48
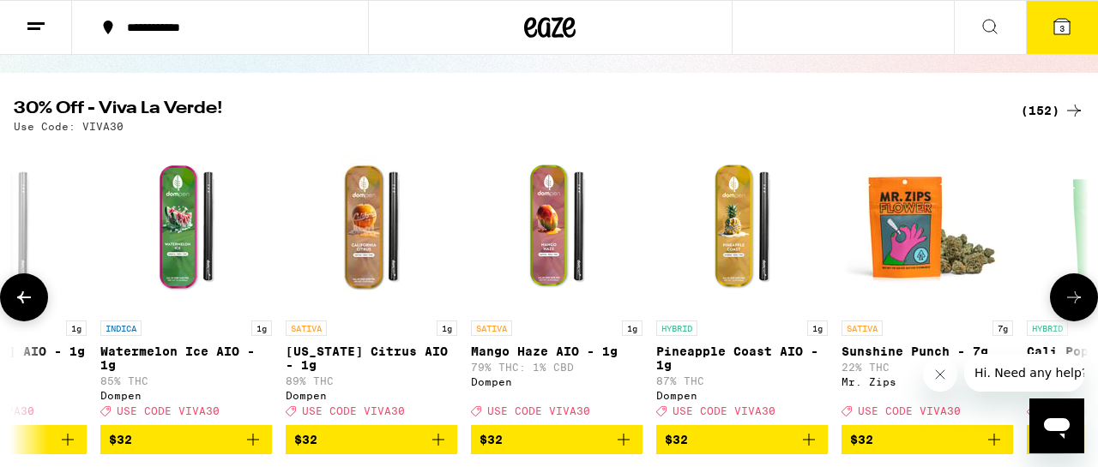
click at [37, 311] on button at bounding box center [24, 298] width 48 height 48
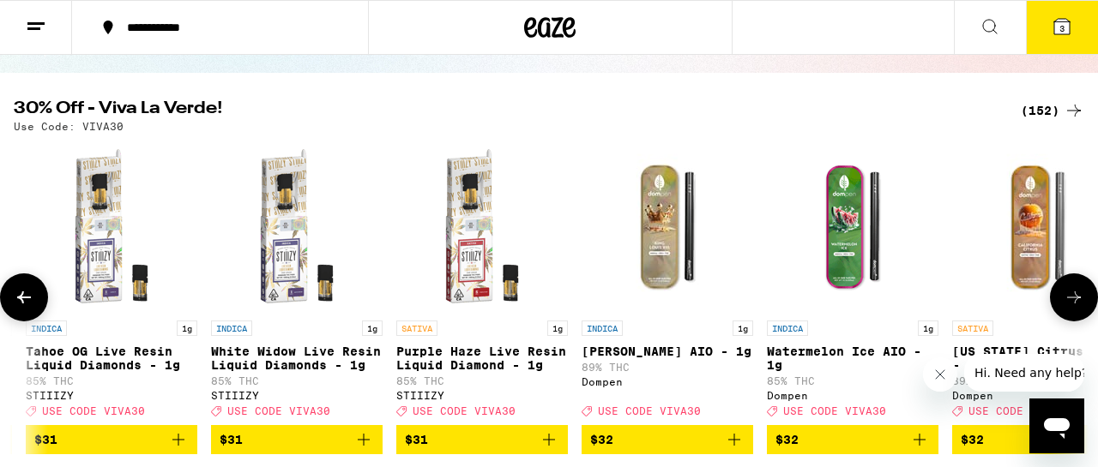
click at [37, 311] on button at bounding box center [24, 298] width 48 height 48
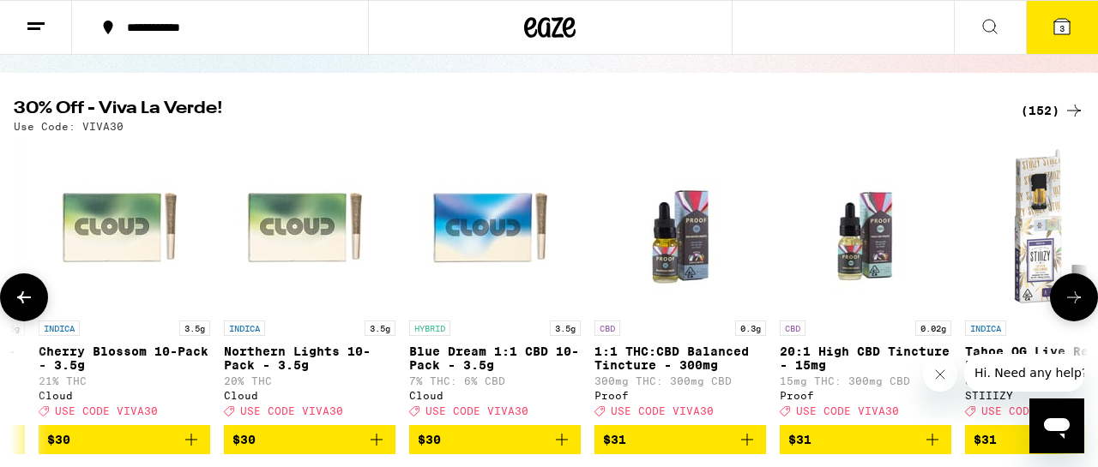
click at [37, 311] on button at bounding box center [24, 298] width 48 height 48
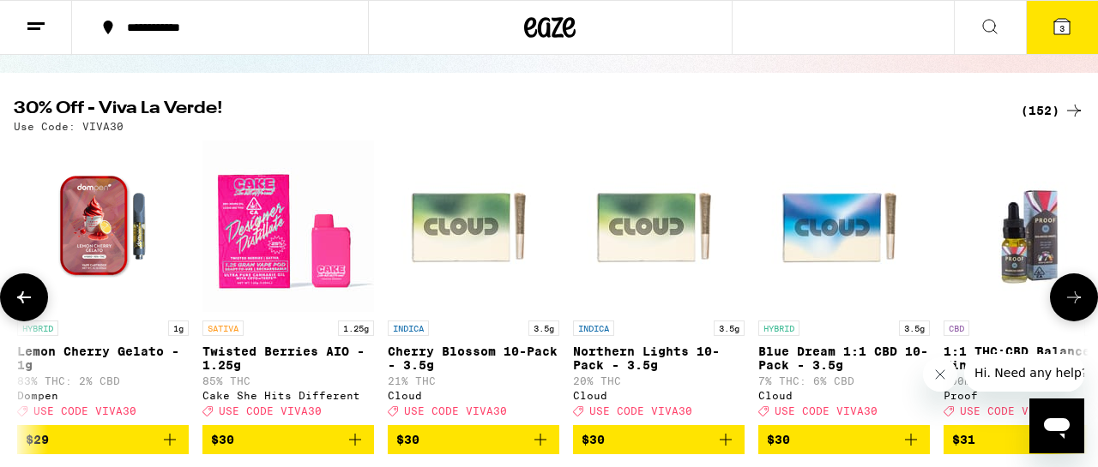
click at [37, 311] on button at bounding box center [24, 298] width 48 height 48
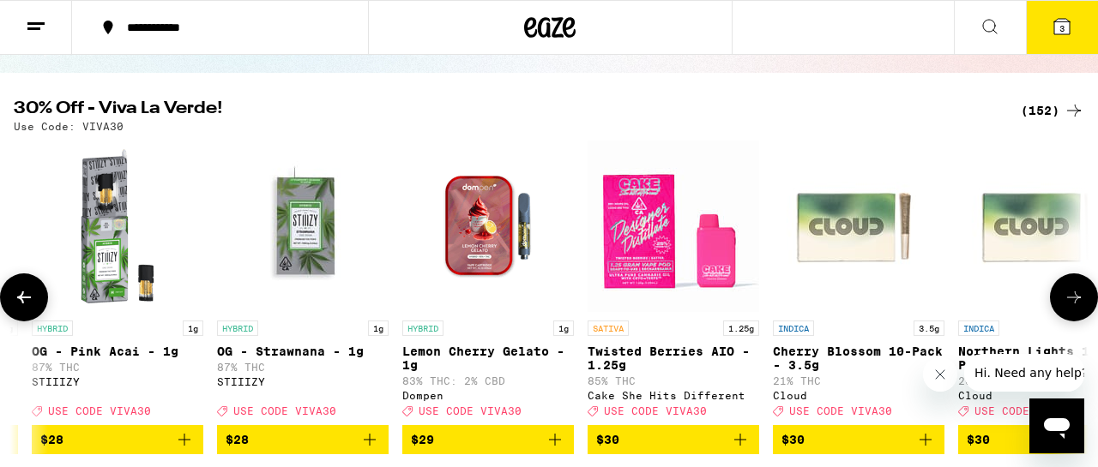
click at [37, 311] on button at bounding box center [24, 298] width 48 height 48
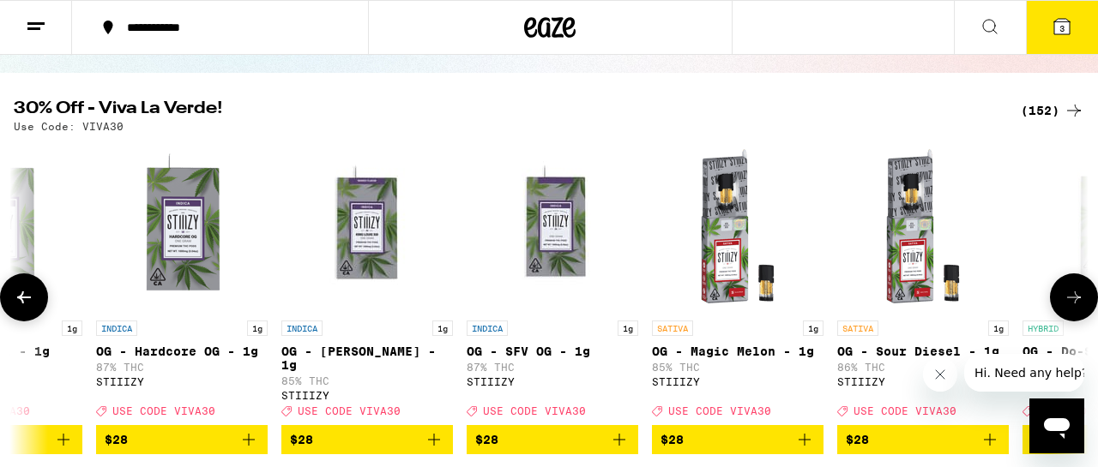
click at [37, 311] on button at bounding box center [24, 298] width 48 height 48
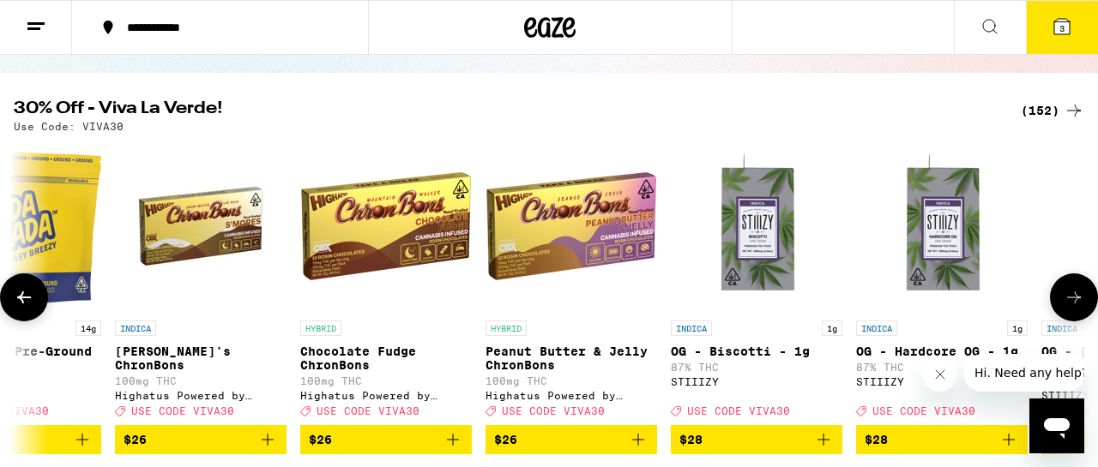
click at [37, 311] on button at bounding box center [24, 298] width 48 height 48
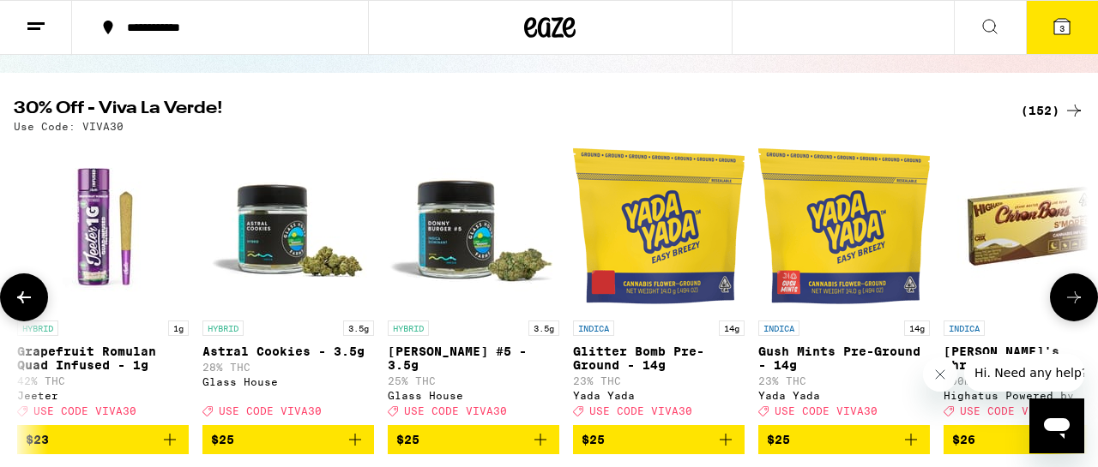
click at [37, 311] on button at bounding box center [24, 298] width 48 height 48
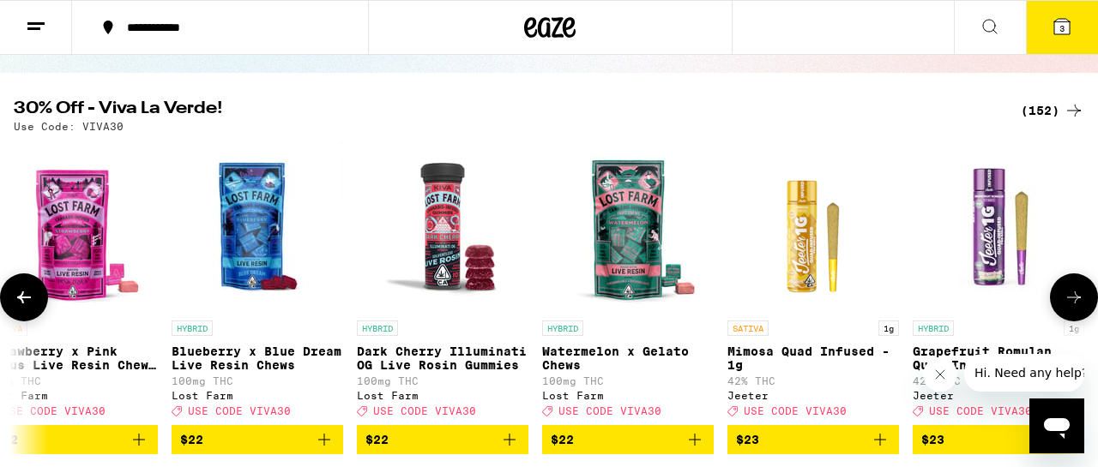
click at [37, 311] on button at bounding box center [24, 298] width 48 height 48
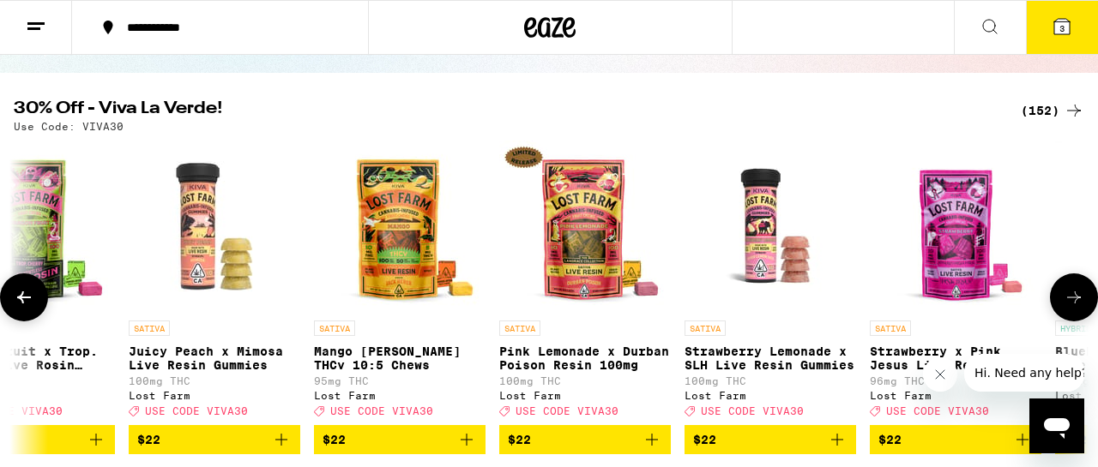
click at [37, 311] on button at bounding box center [24, 298] width 48 height 48
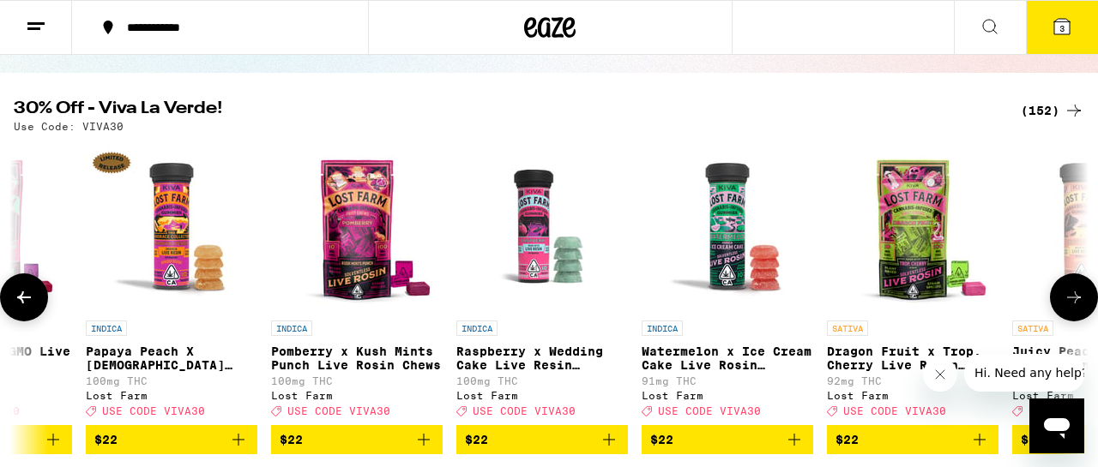
click at [37, 311] on button at bounding box center [24, 298] width 48 height 48
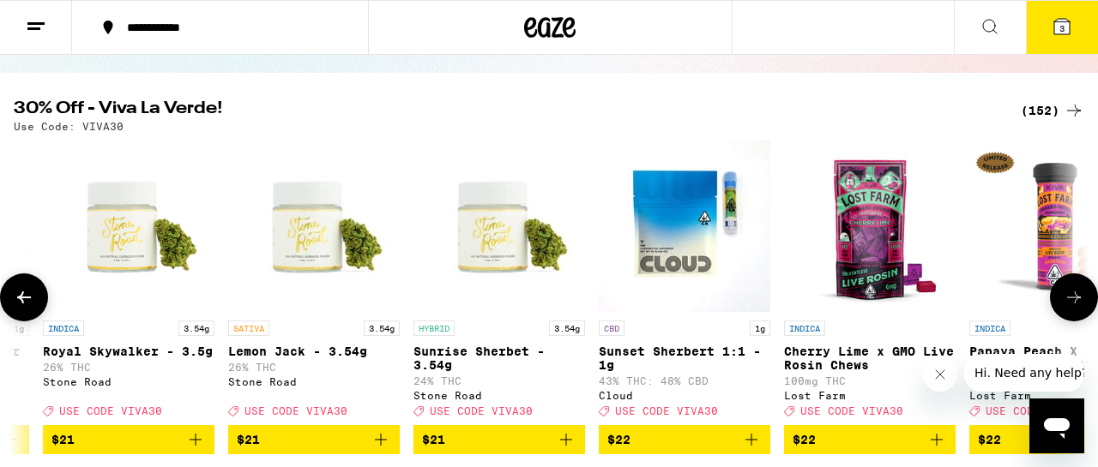
click at [37, 311] on button at bounding box center [24, 298] width 48 height 48
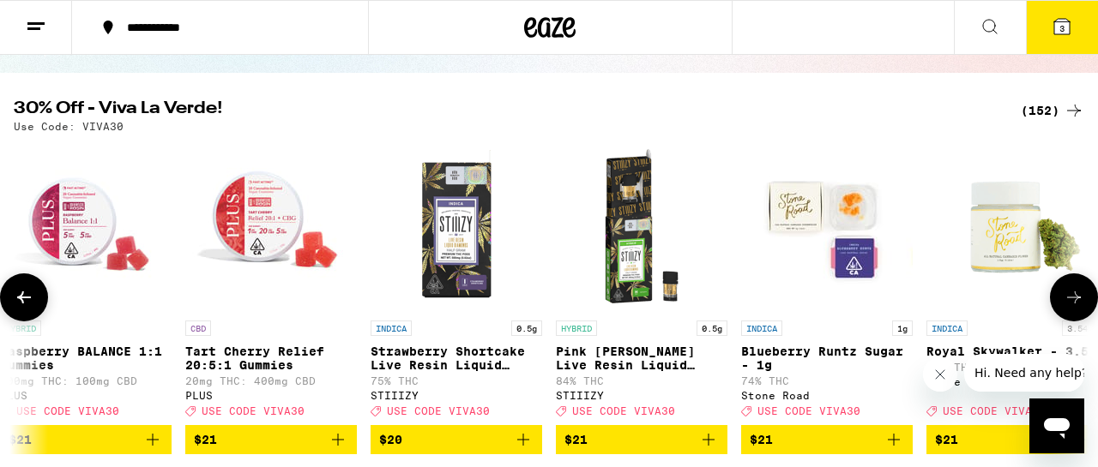
click at [37, 311] on button at bounding box center [24, 298] width 48 height 48
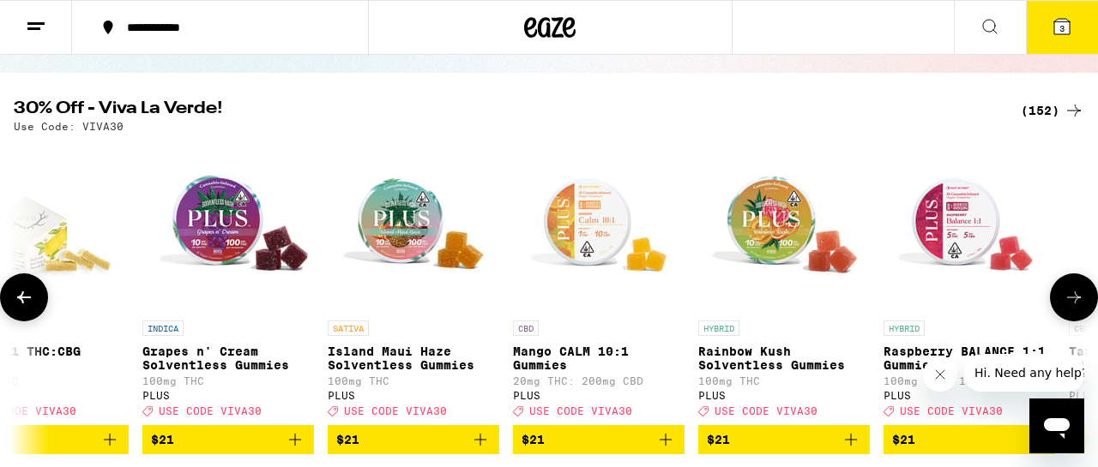
click at [37, 311] on button at bounding box center [24, 298] width 48 height 48
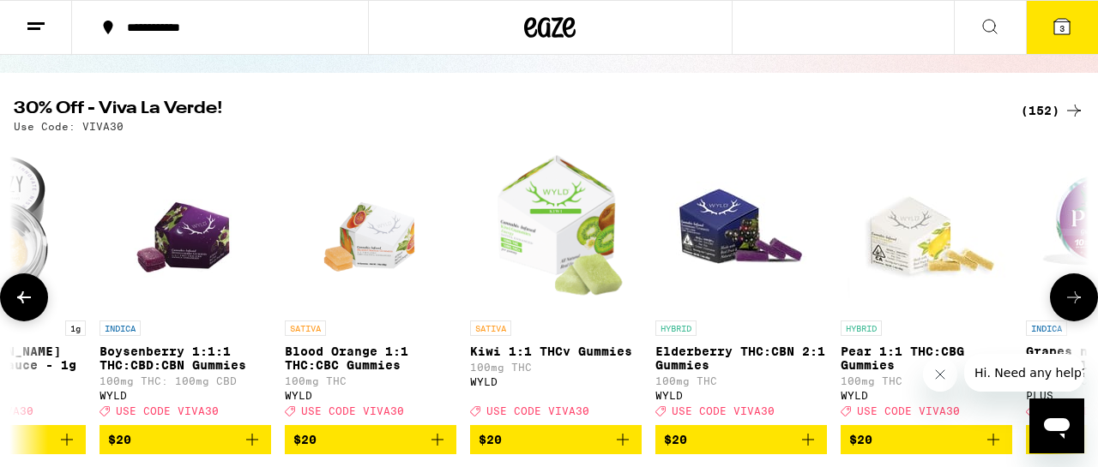
click at [37, 311] on button at bounding box center [24, 298] width 48 height 48
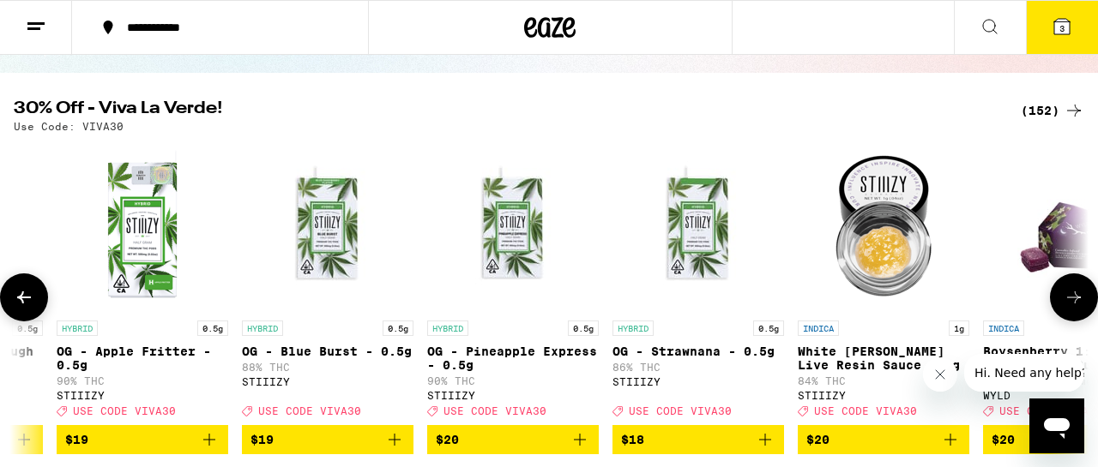
click at [37, 311] on button at bounding box center [24, 298] width 48 height 48
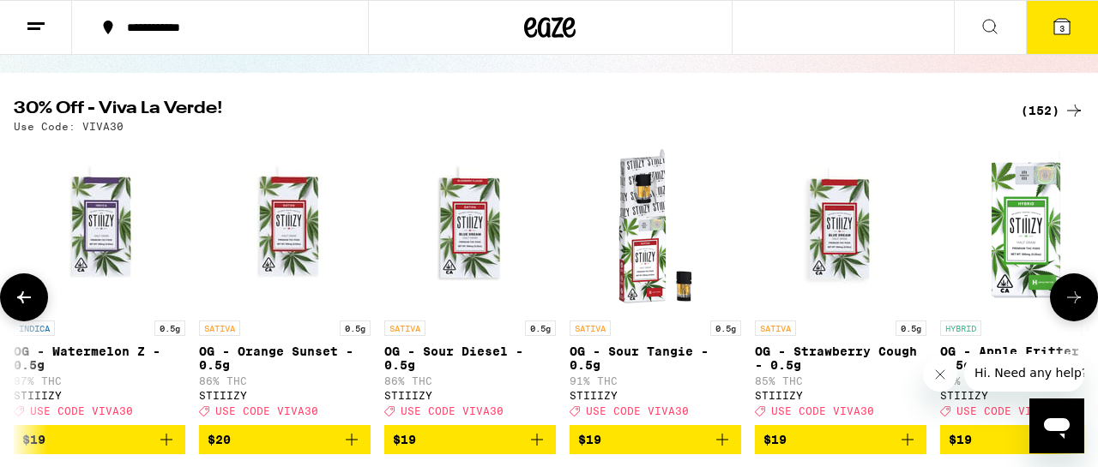
click at [37, 311] on button at bounding box center [24, 298] width 48 height 48
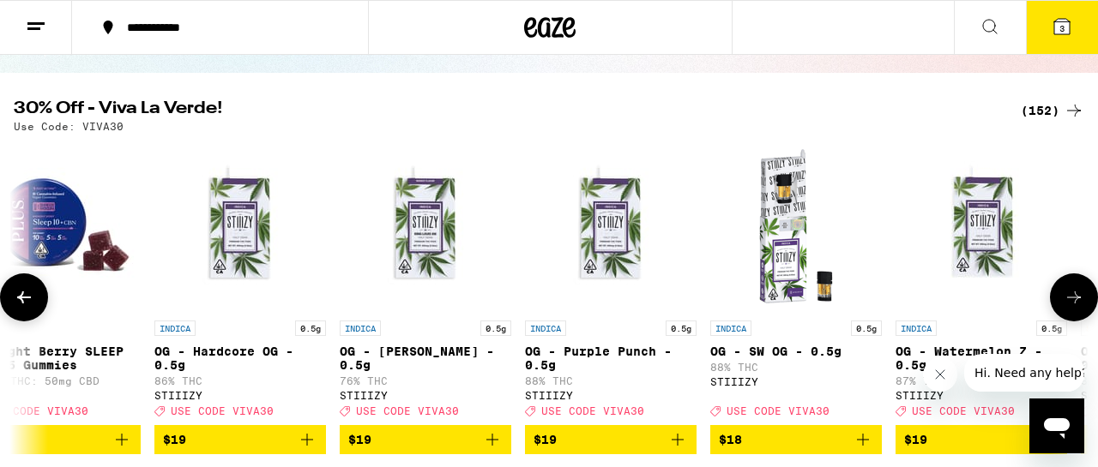
click at [37, 311] on button at bounding box center [24, 298] width 48 height 48
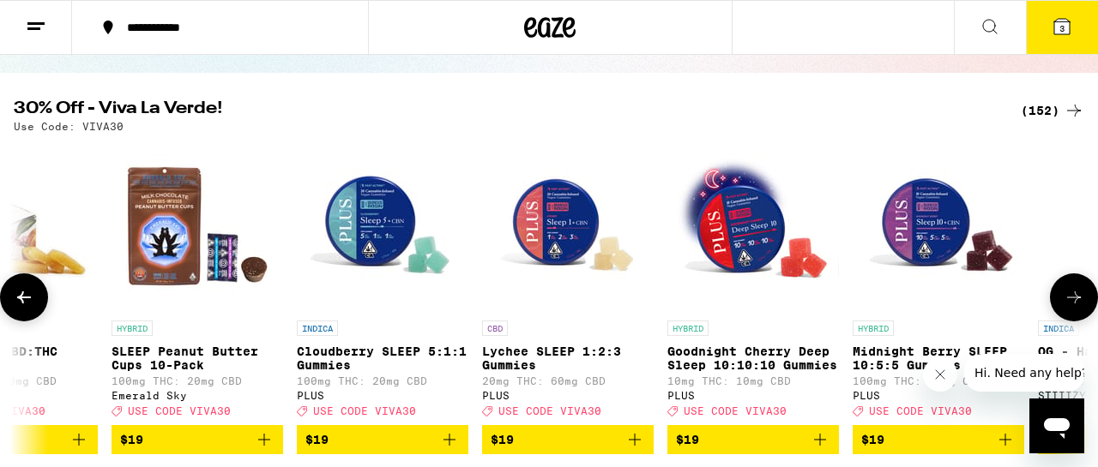
click at [37, 311] on button at bounding box center [24, 298] width 48 height 48
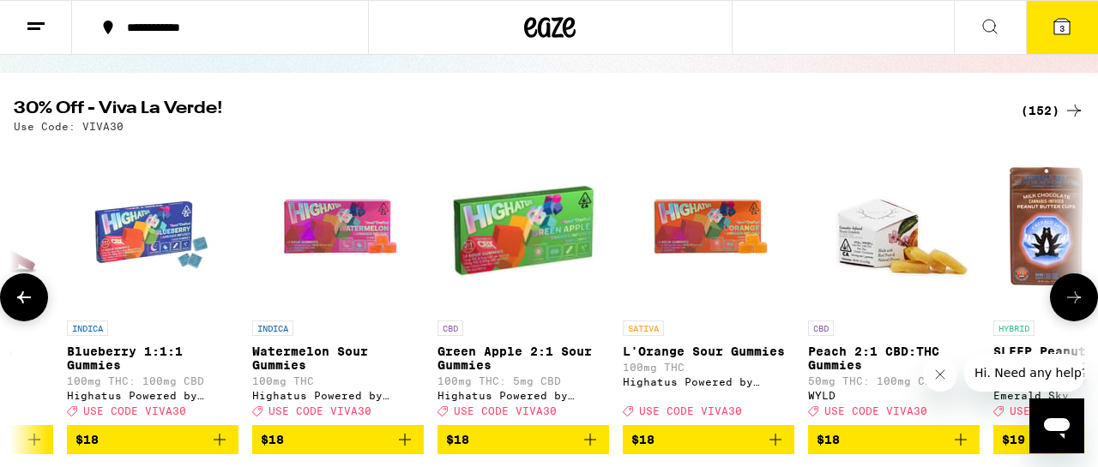
scroll to position [0, 6615]
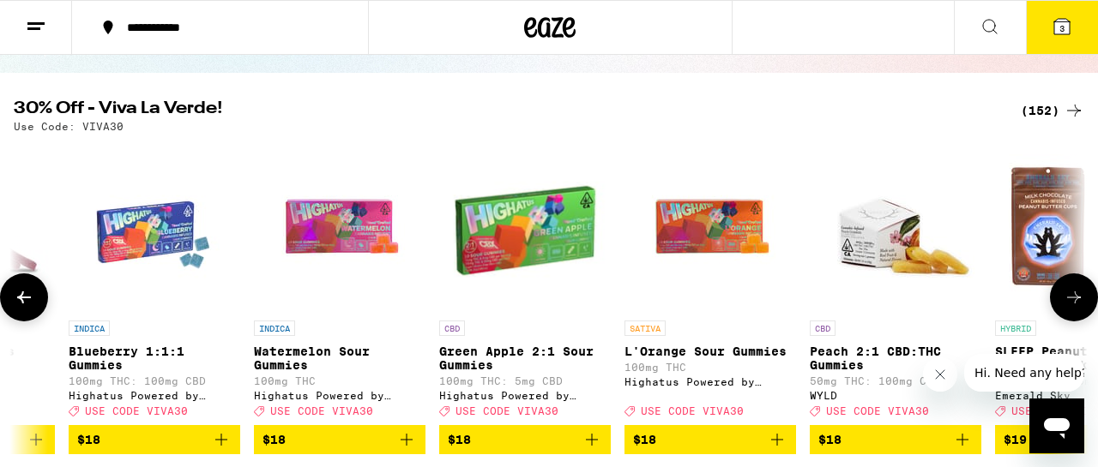
click at [37, 311] on button at bounding box center [24, 298] width 48 height 48
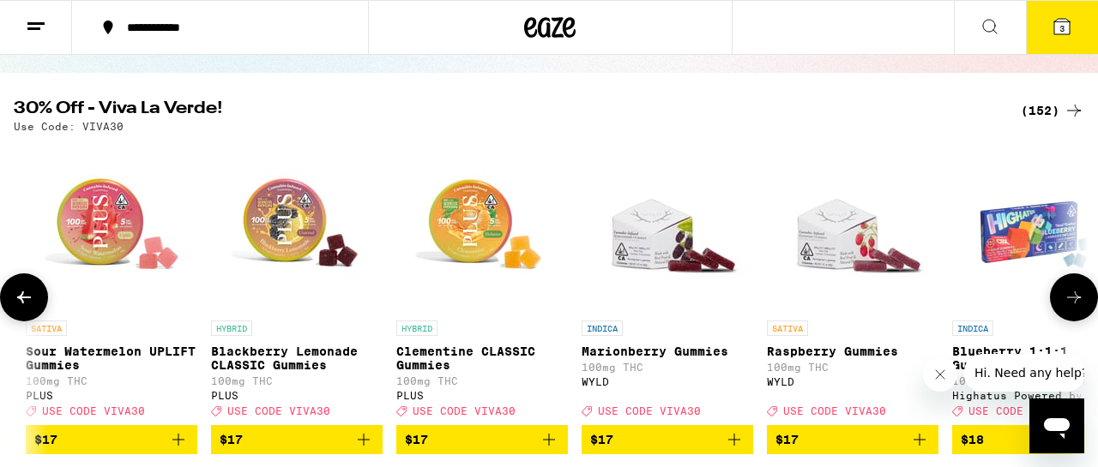
click at [37, 311] on button at bounding box center [24, 298] width 48 height 48
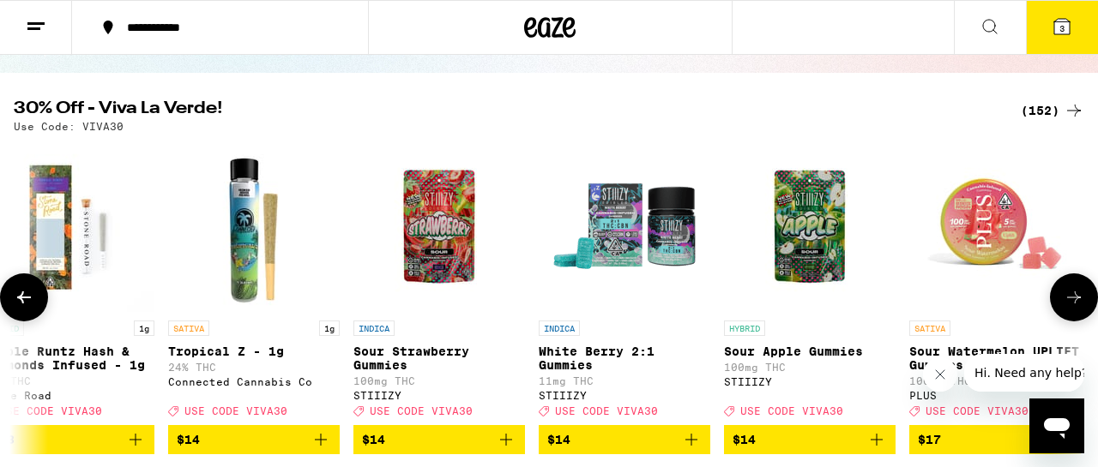
click at [37, 311] on button at bounding box center [24, 298] width 48 height 48
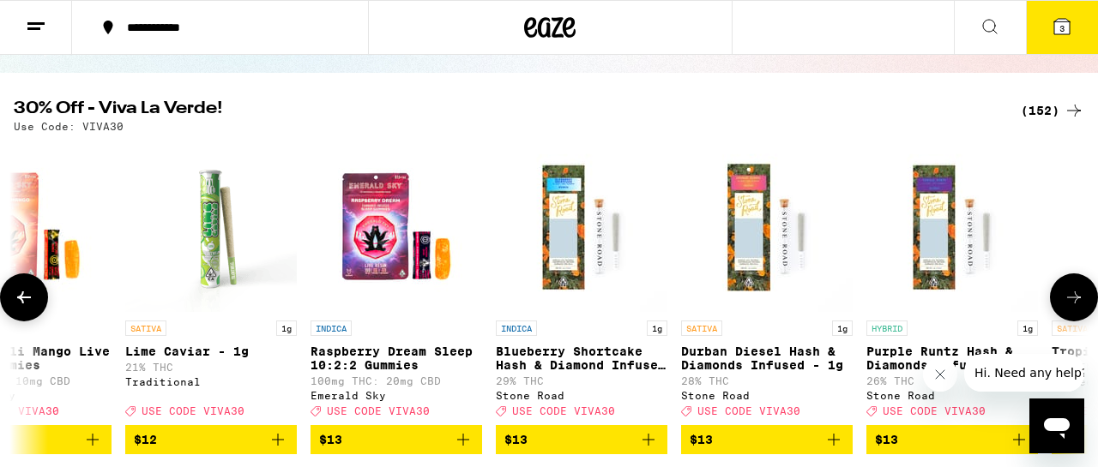
scroll to position [0, 3964]
click at [37, 311] on button at bounding box center [24, 298] width 48 height 48
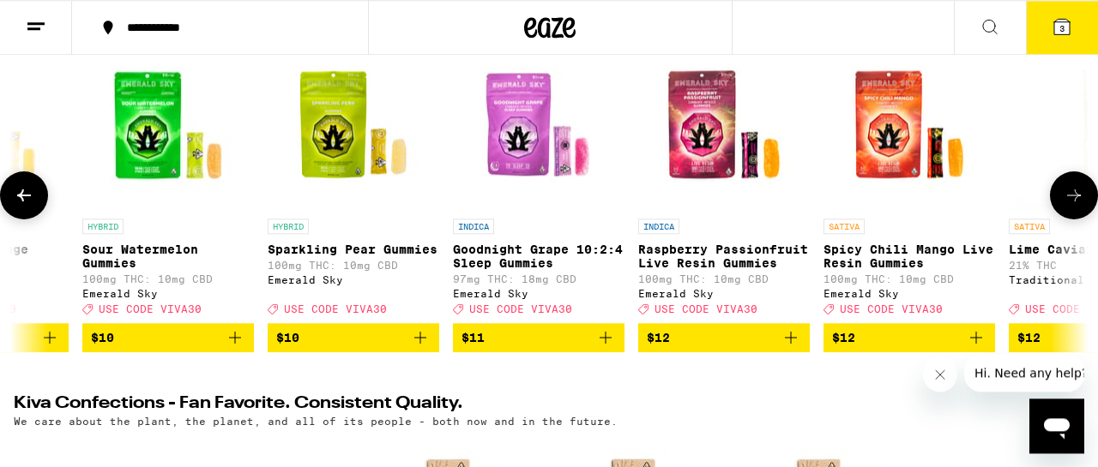
scroll to position [297, 0]
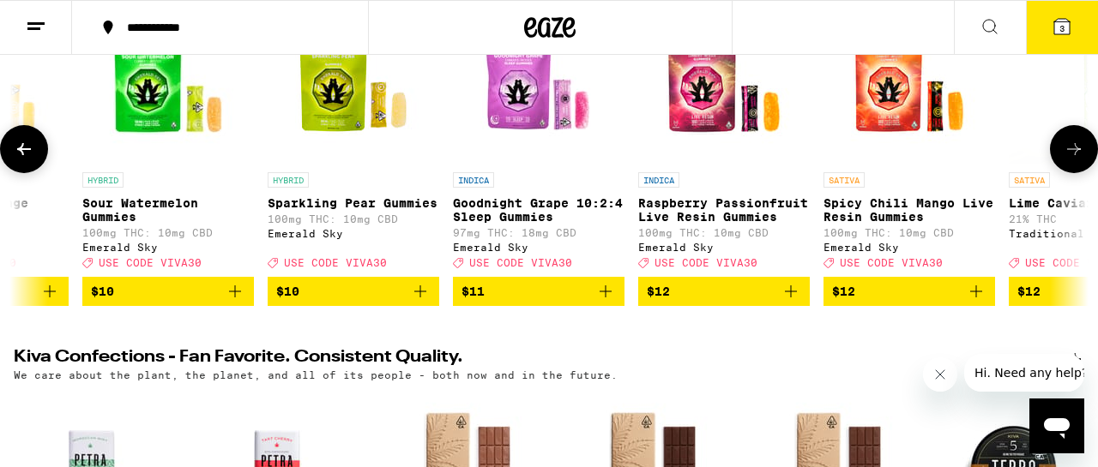
click at [31, 154] on icon at bounding box center [24, 149] width 21 height 21
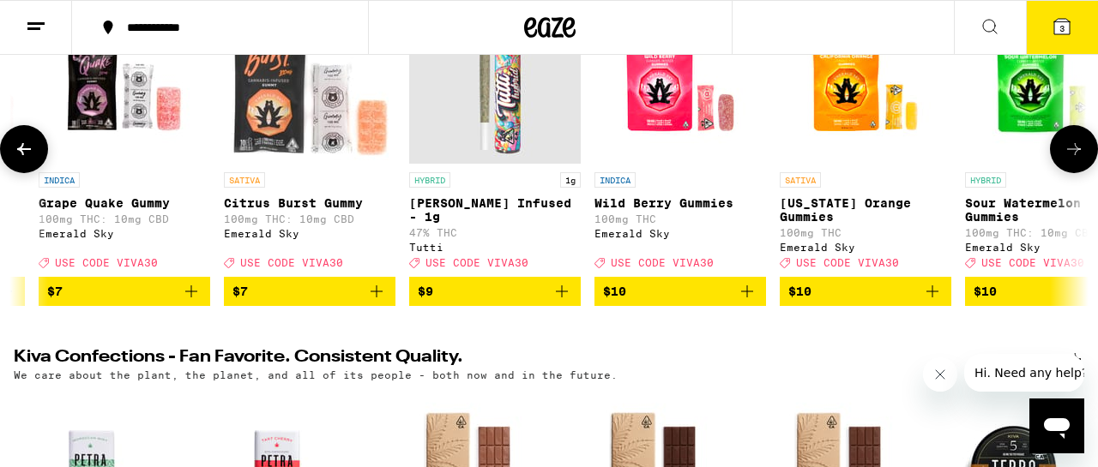
scroll to position [0, 2198]
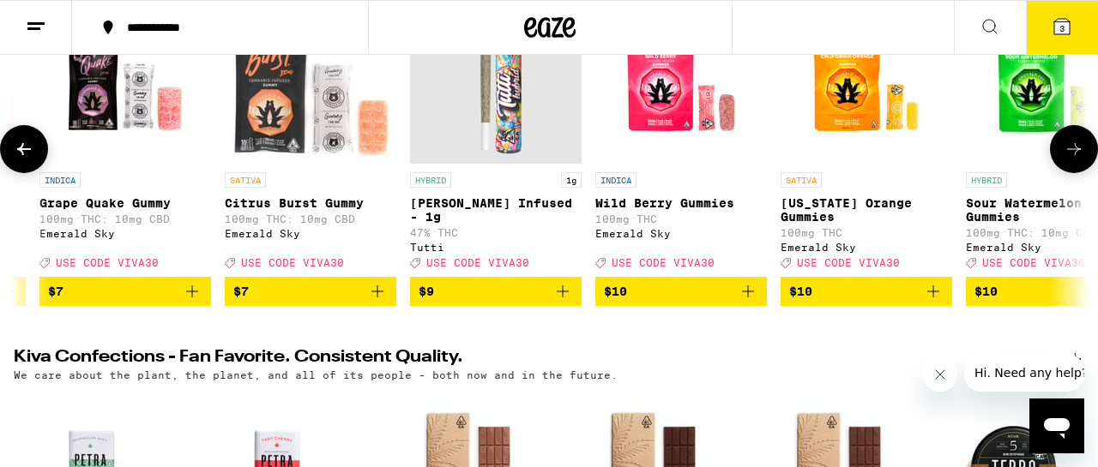
click at [31, 154] on icon at bounding box center [24, 149] width 21 height 21
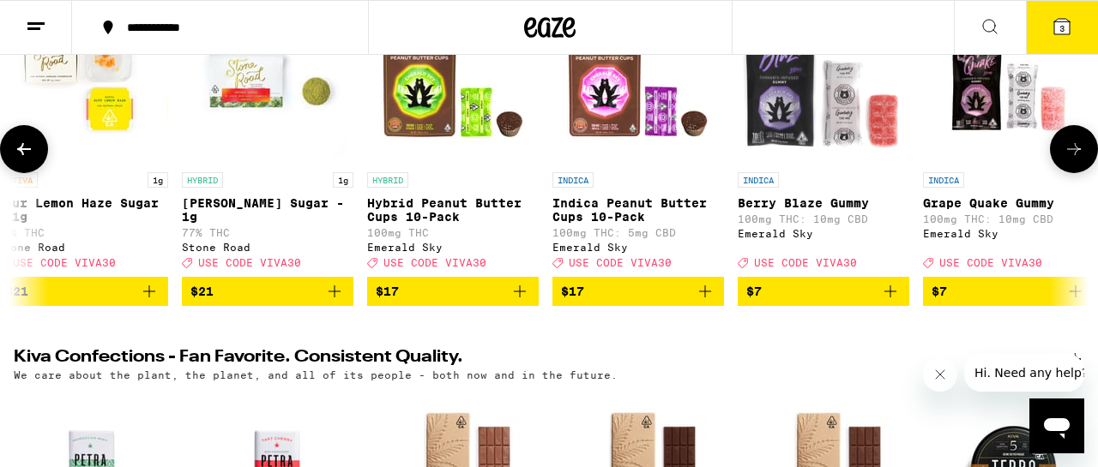
scroll to position [0, 1314]
click at [32, 154] on icon at bounding box center [24, 149] width 21 height 21
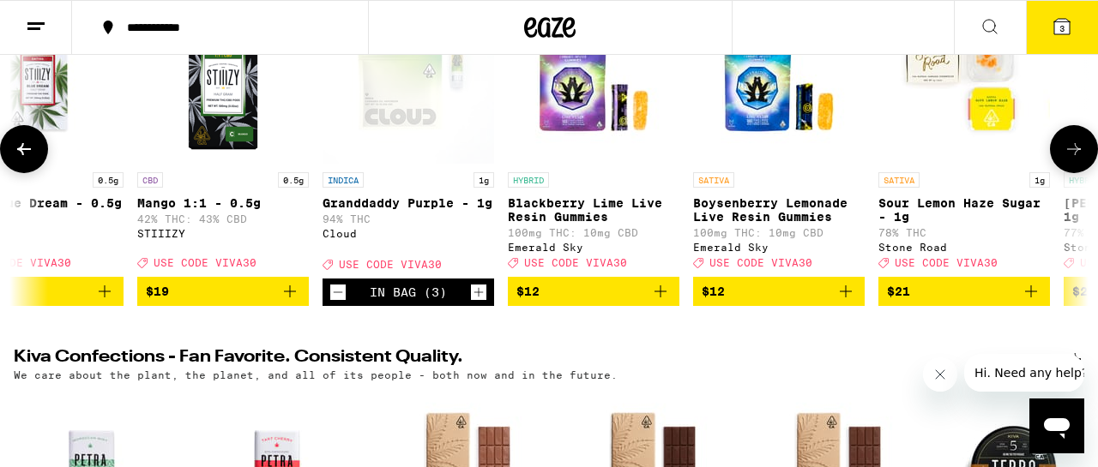
scroll to position [0, 431]
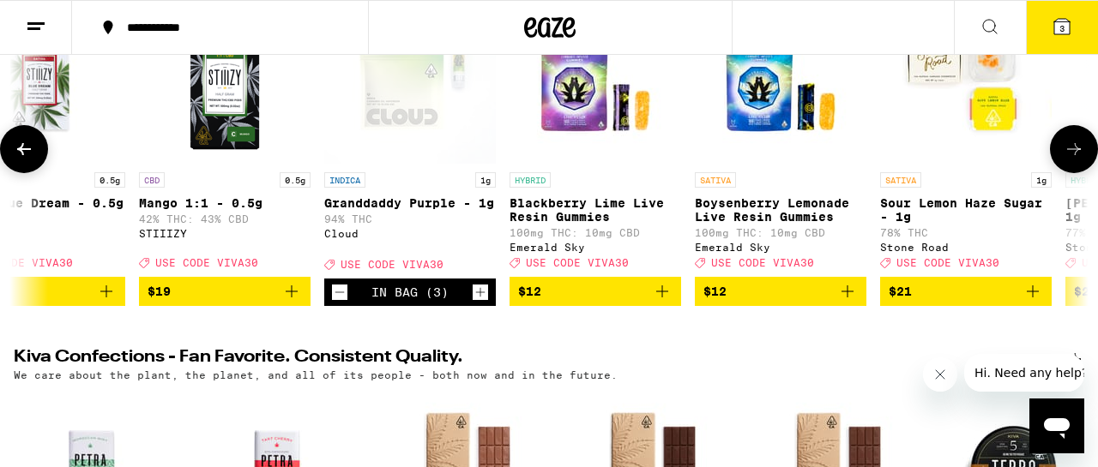
click at [1078, 160] on icon at bounding box center [1074, 149] width 21 height 21
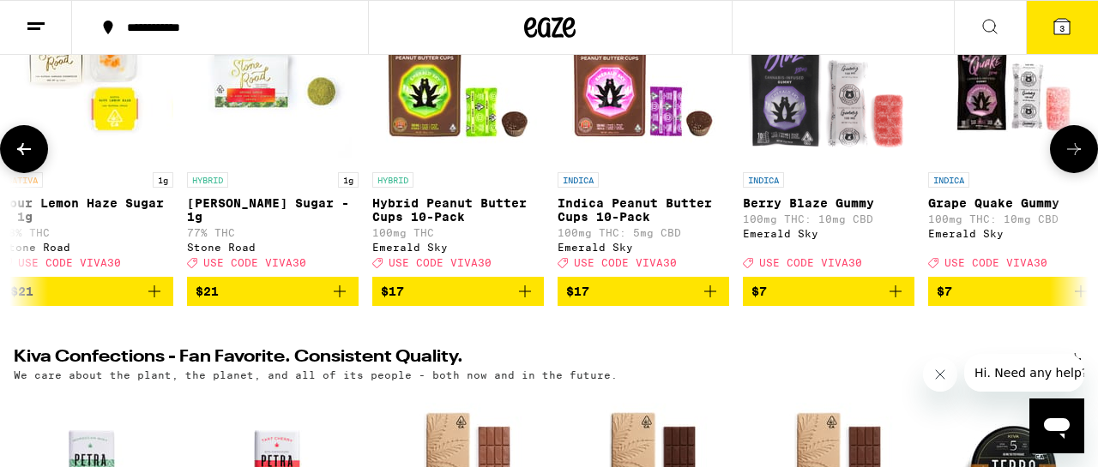
scroll to position [0, 1314]
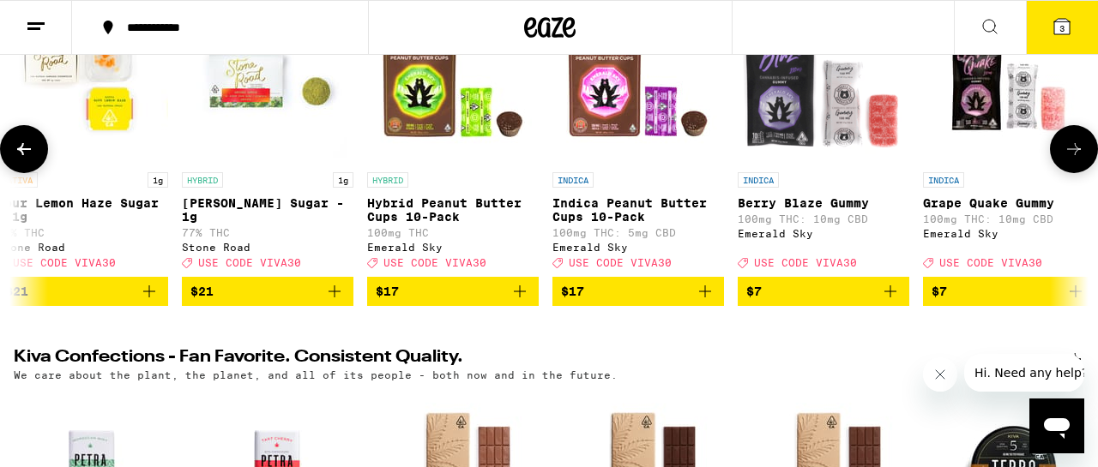
click at [1078, 160] on icon at bounding box center [1074, 149] width 21 height 21
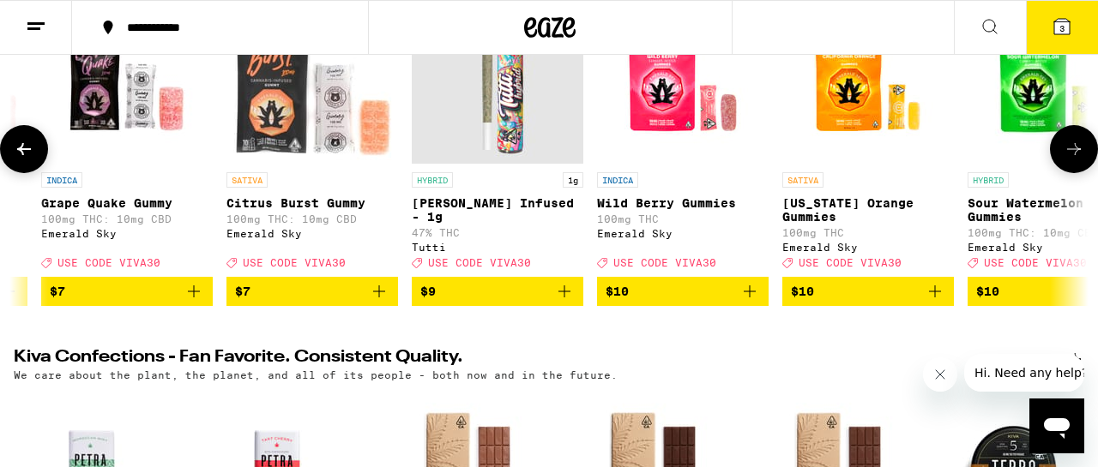
scroll to position [0, 2198]
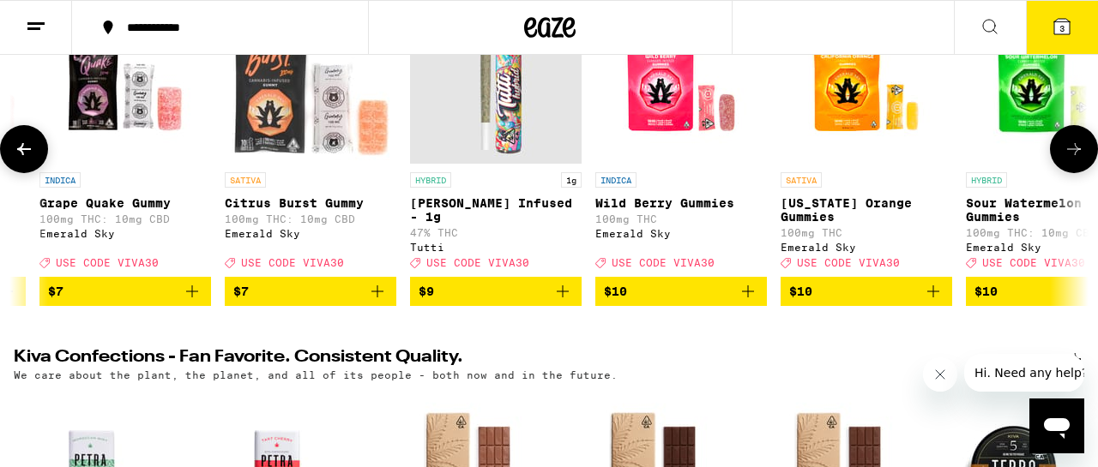
click at [676, 94] on img "Open page for Wild Berry Gummies from Emerald Sky" at bounding box center [681, 78] width 172 height 172
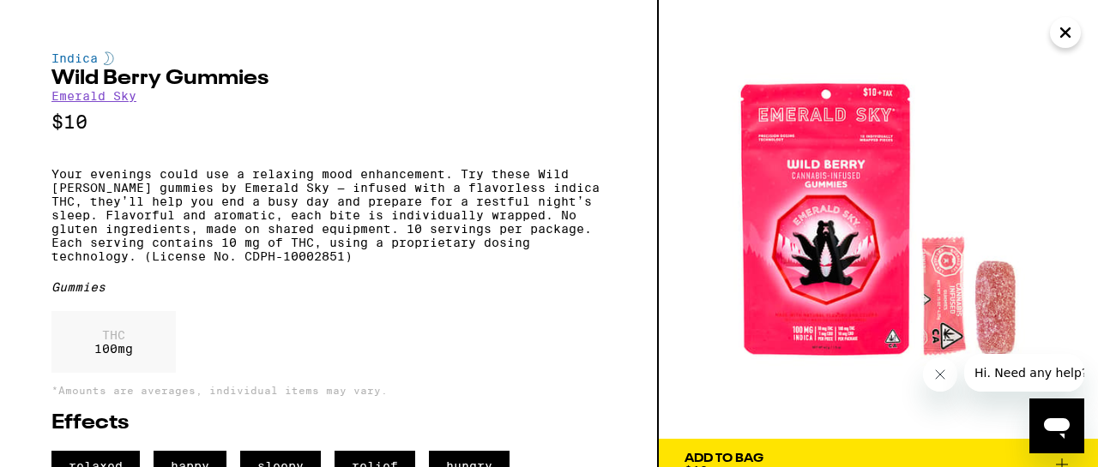
scroll to position [51, 0]
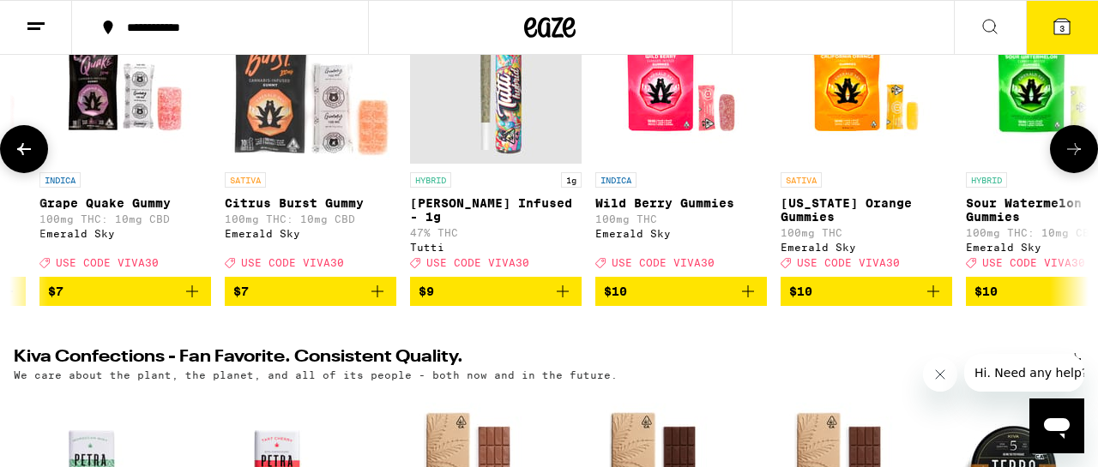
click at [749, 302] on icon "Add to bag" at bounding box center [748, 291] width 21 height 21
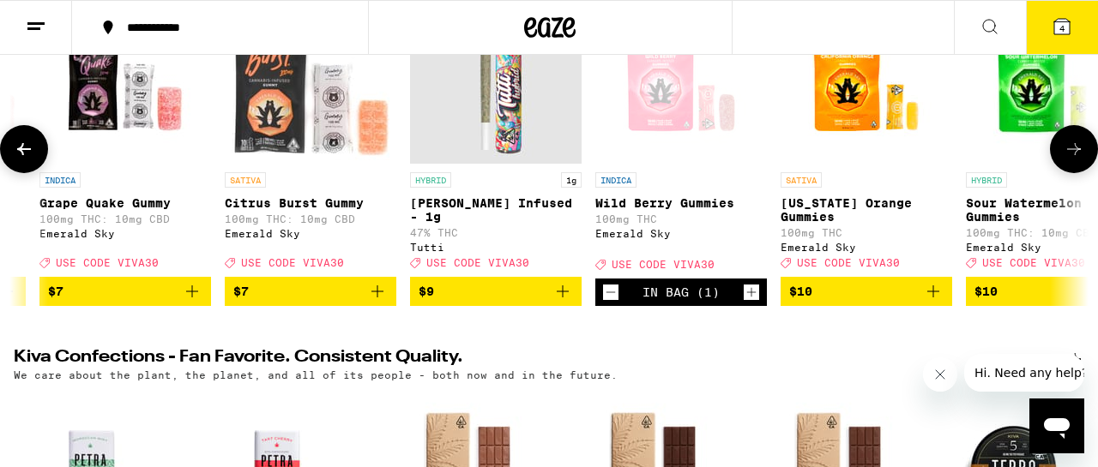
click at [748, 303] on icon "Increment" at bounding box center [751, 292] width 15 height 21
click at [1060, 28] on span "6" at bounding box center [1061, 28] width 5 height 10
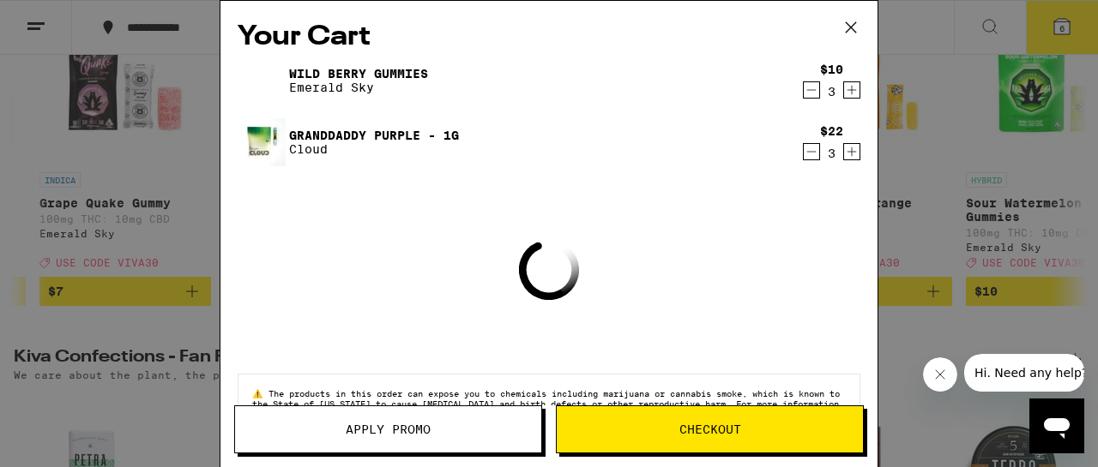
scroll to position [0, 2198]
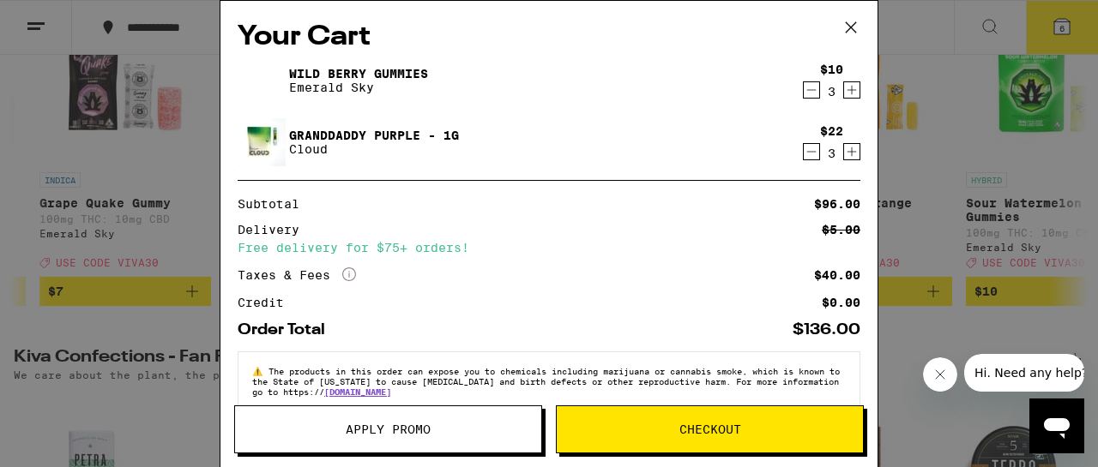
click at [491, 431] on span "Apply Promo" at bounding box center [388, 430] width 306 height 12
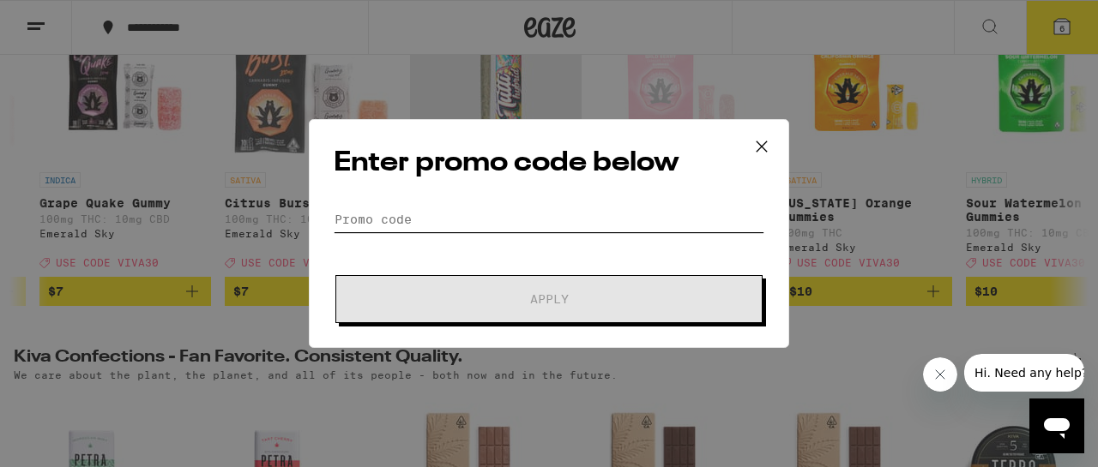
click at [594, 220] on input "Promo Code" at bounding box center [549, 220] width 431 height 26
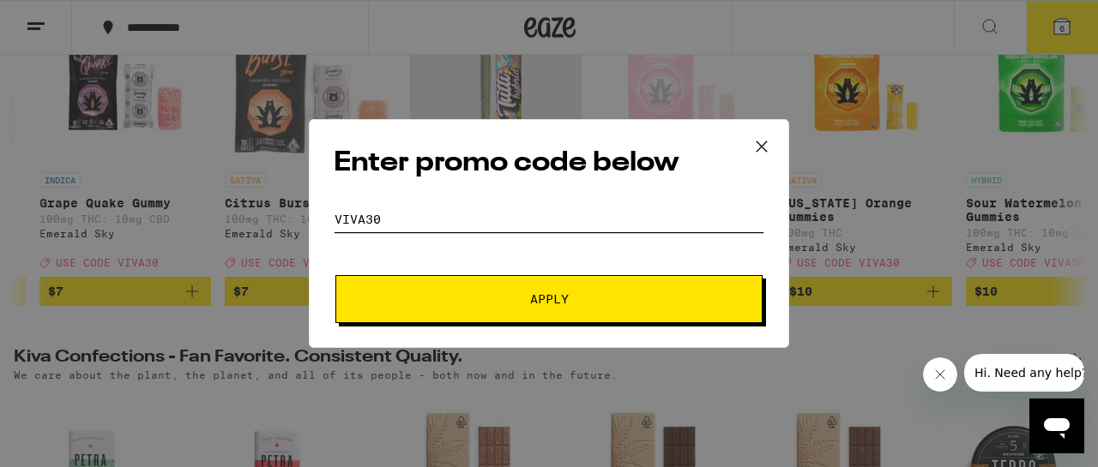
type input "viva30"
click at [476, 285] on button "Apply" at bounding box center [548, 299] width 427 height 48
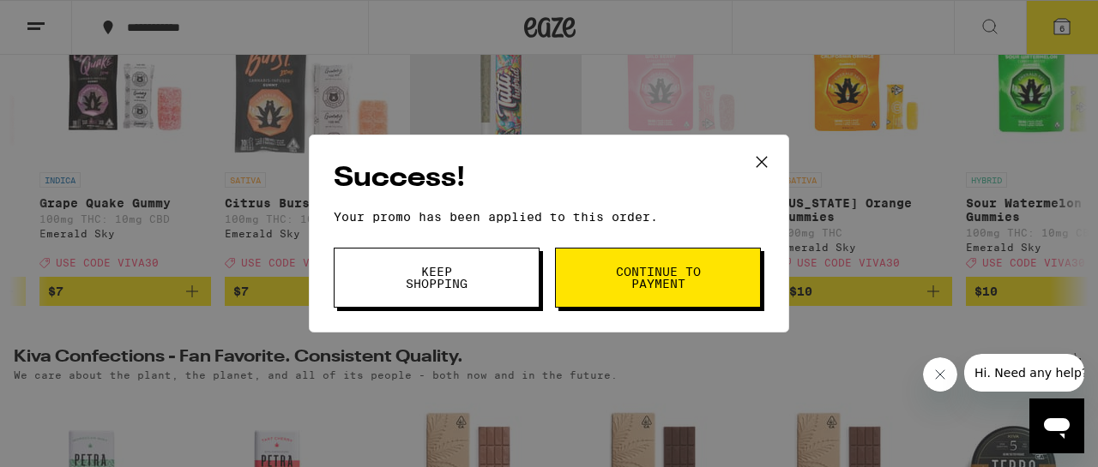
click at [495, 287] on button "Keep Shopping" at bounding box center [437, 278] width 206 height 60
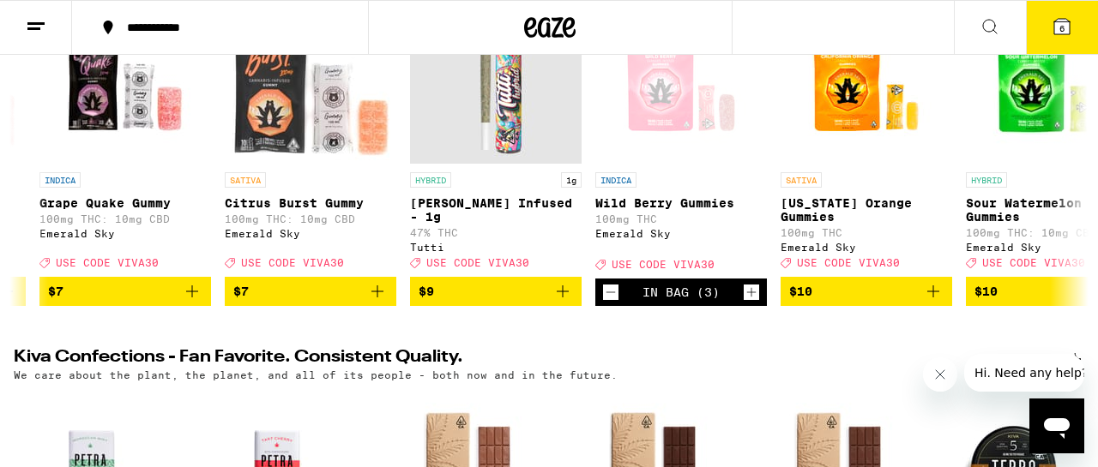
click at [1062, 27] on span "6" at bounding box center [1061, 28] width 5 height 10
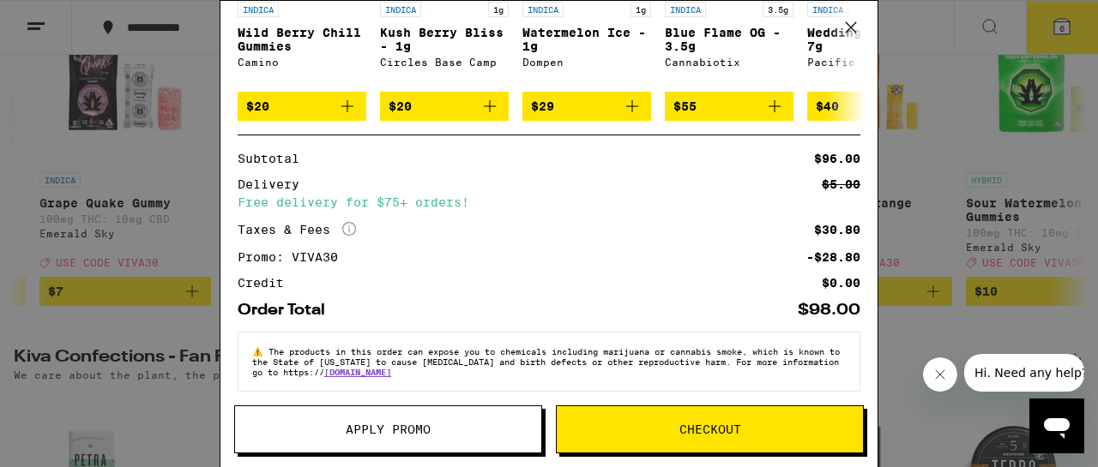
scroll to position [377, 0]
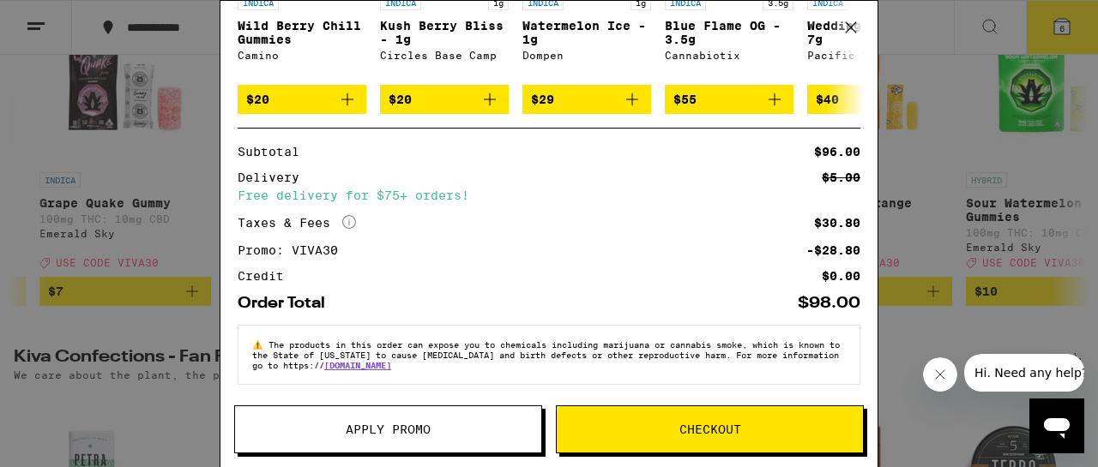
click at [705, 424] on span "Checkout" at bounding box center [710, 430] width 62 height 12
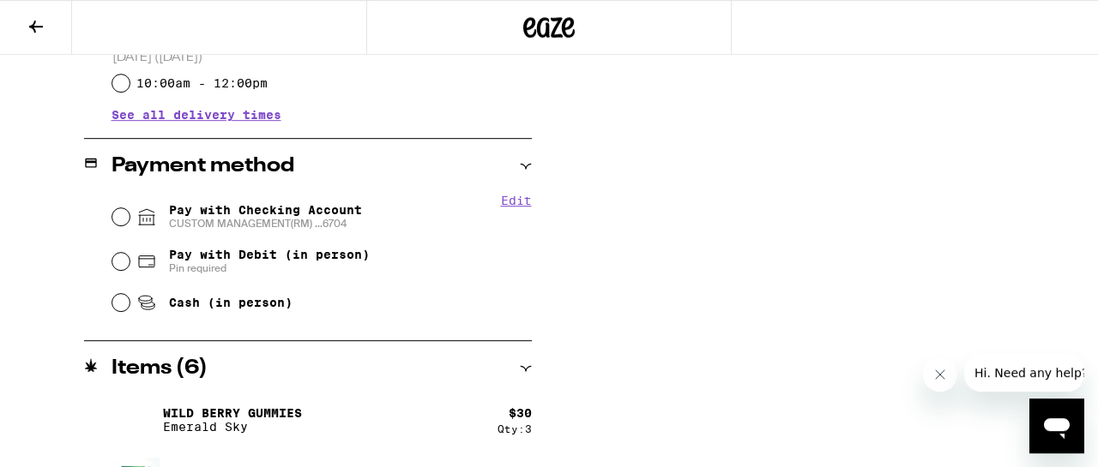
scroll to position [710, 0]
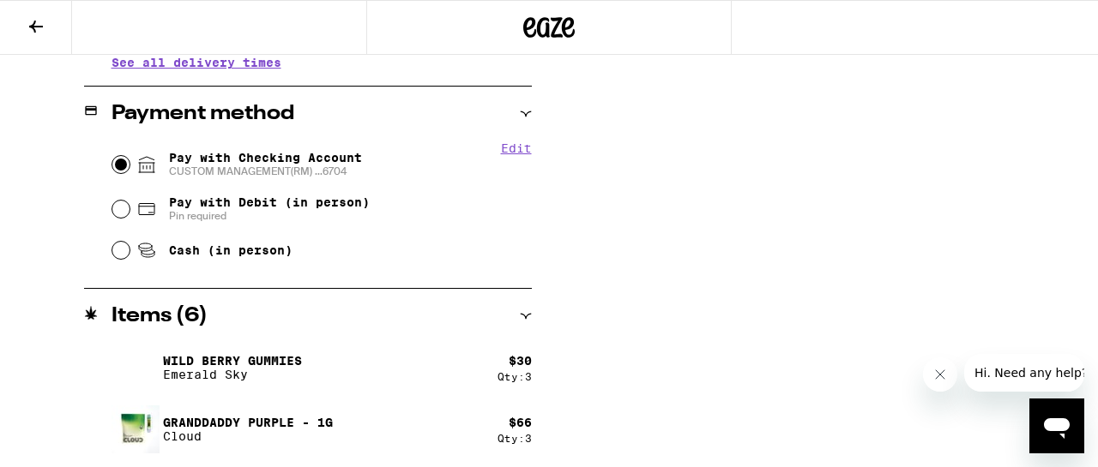
click at [119, 164] on input "Pay with Checking Account CUSTOM MANAGEMENT(RM) ...6704" at bounding box center [120, 164] width 17 height 17
radio input "true"
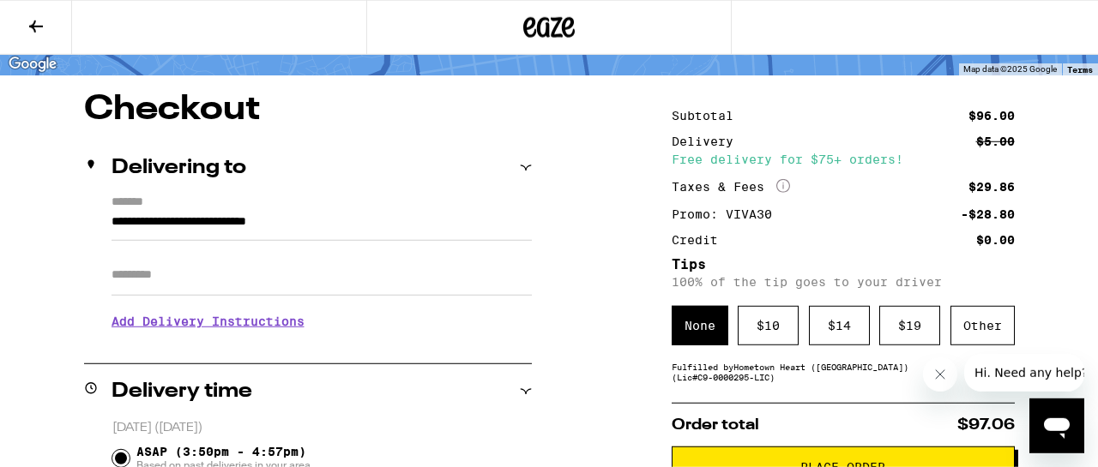
scroll to position [172, 0]
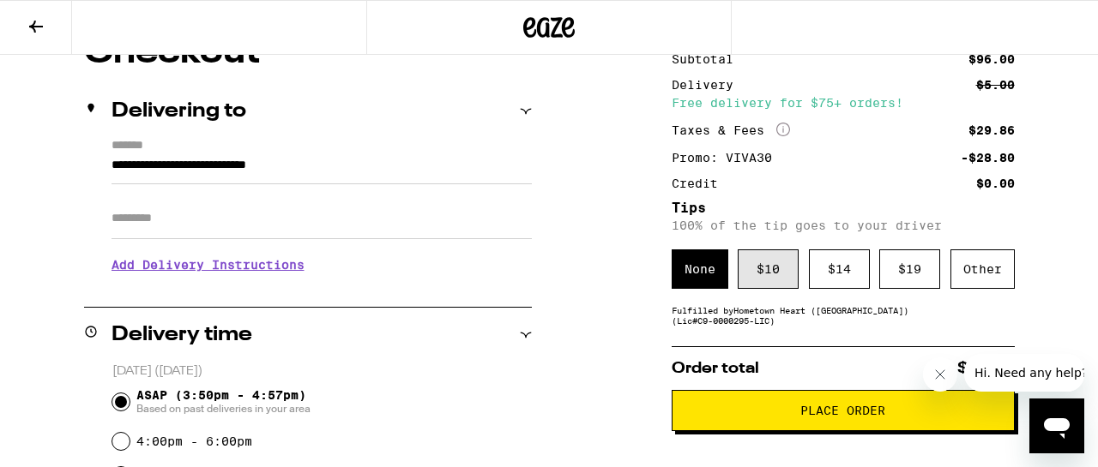
click at [781, 280] on div "$ 10" at bounding box center [768, 269] width 61 height 39
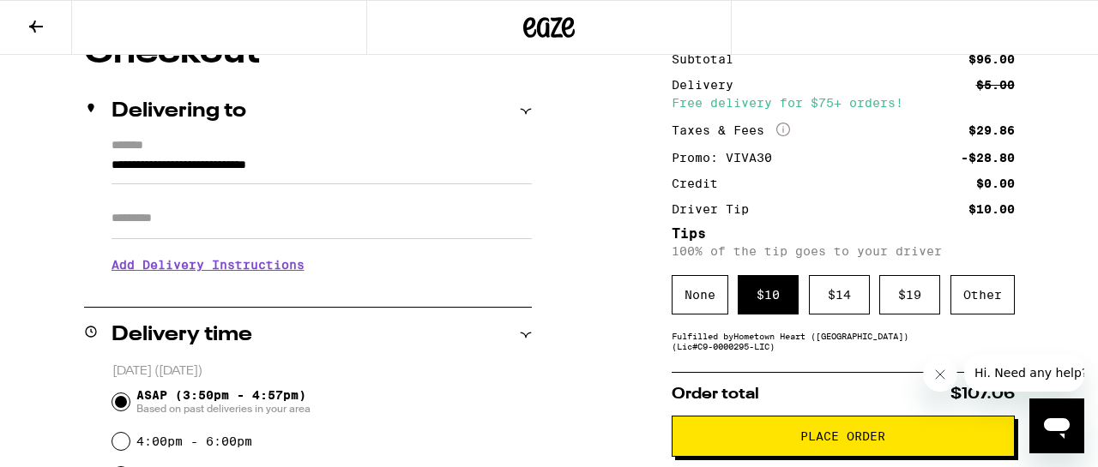
click at [424, 229] on input "Apt/Suite" at bounding box center [322, 218] width 420 height 41
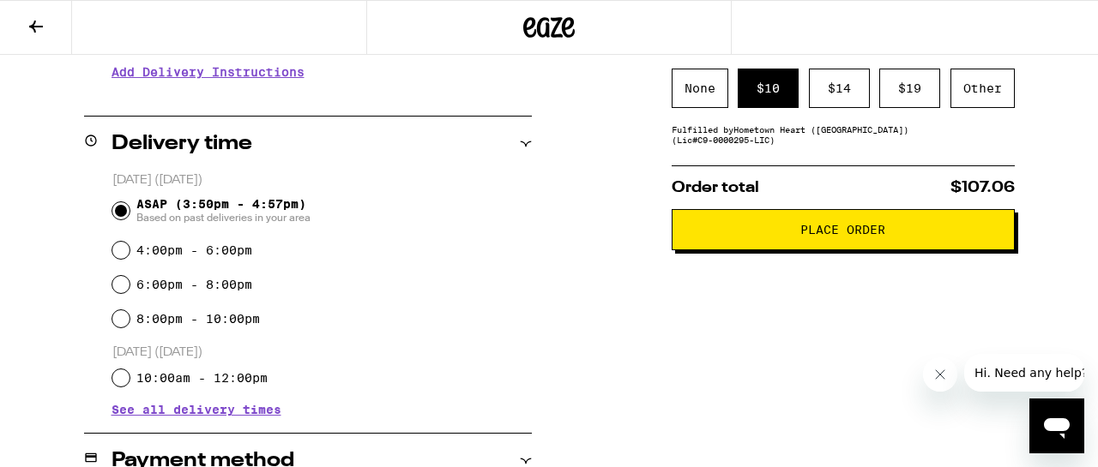
scroll to position [335, 0]
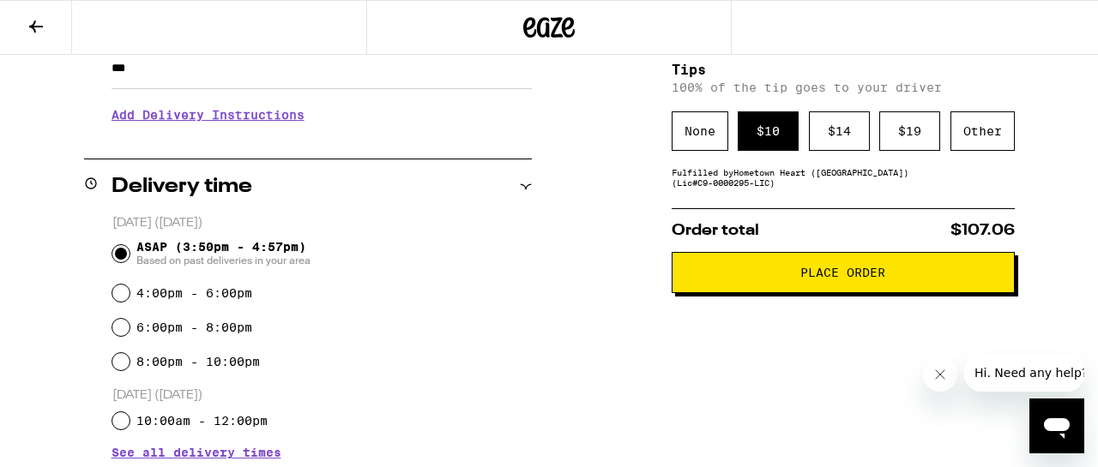
type input "***"
click at [769, 279] on span "Place Order" at bounding box center [843, 273] width 314 height 12
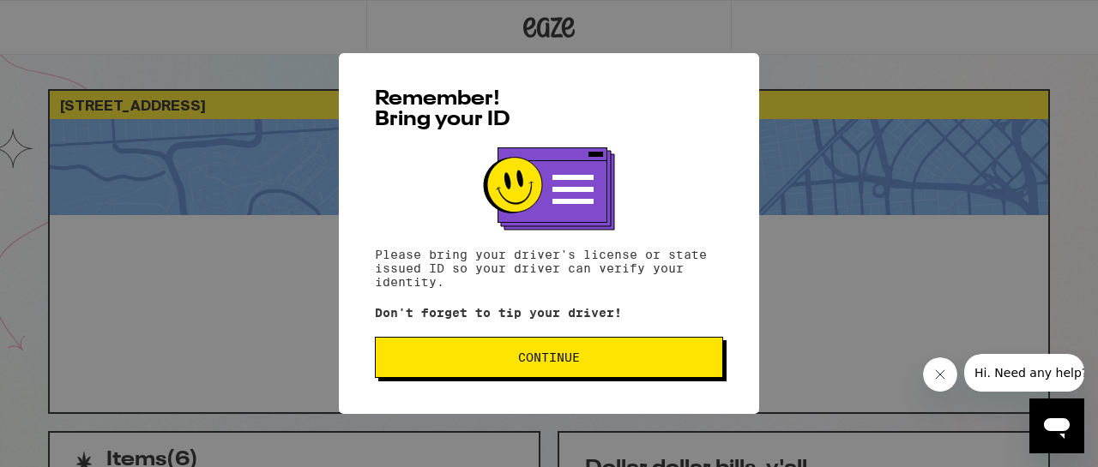
click at [622, 342] on button "Continue" at bounding box center [549, 357] width 348 height 41
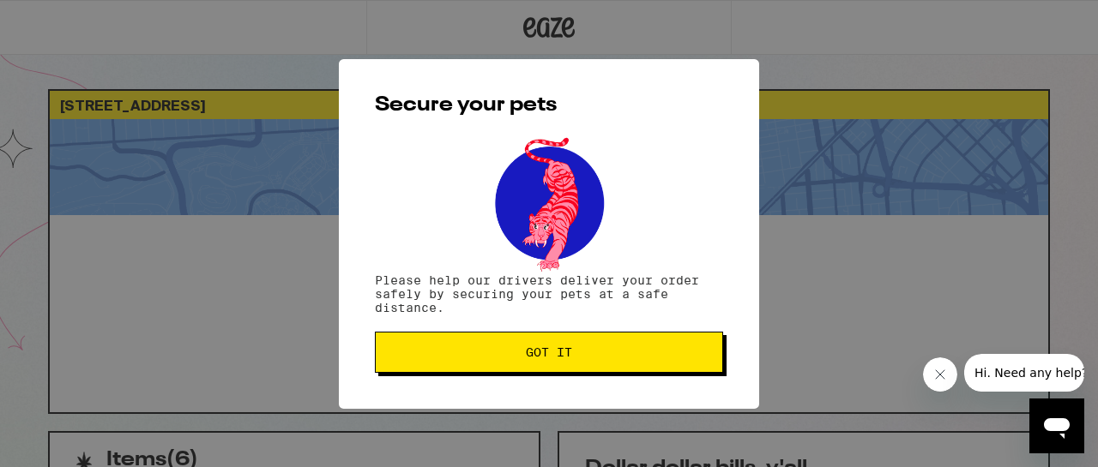
click at [600, 350] on span "Got it" at bounding box center [548, 353] width 319 height 12
